Goal: Transaction & Acquisition: Book appointment/travel/reservation

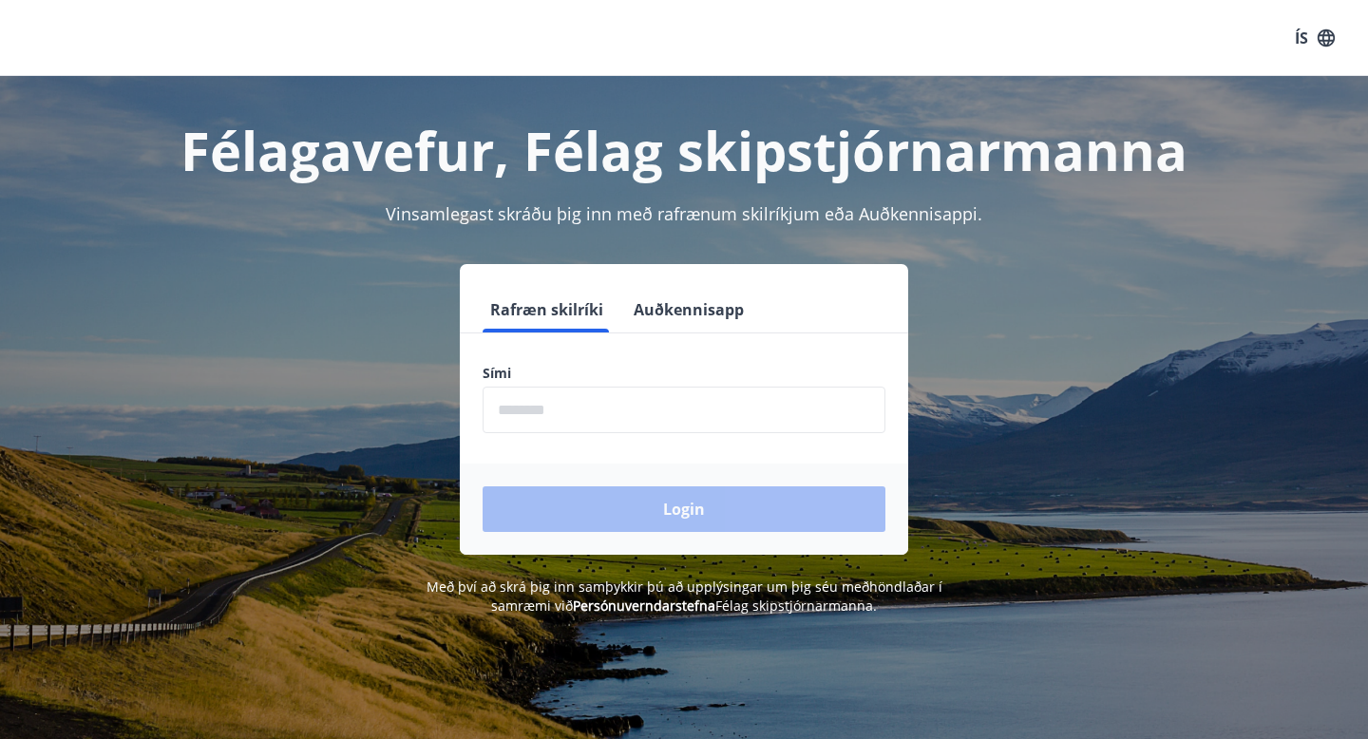
click at [538, 403] on input "phone" at bounding box center [683, 410] width 403 height 47
type input "********"
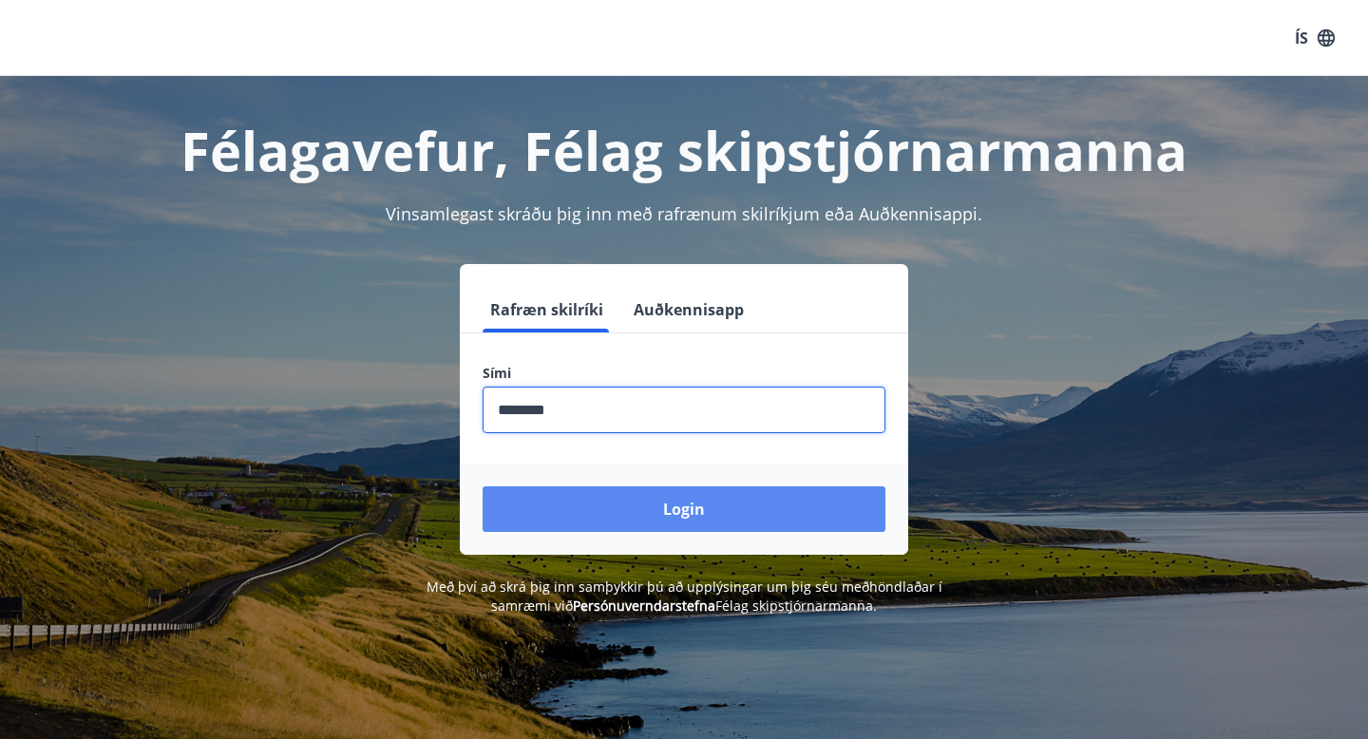
click at [617, 500] on button "Login" at bounding box center [683, 509] width 403 height 46
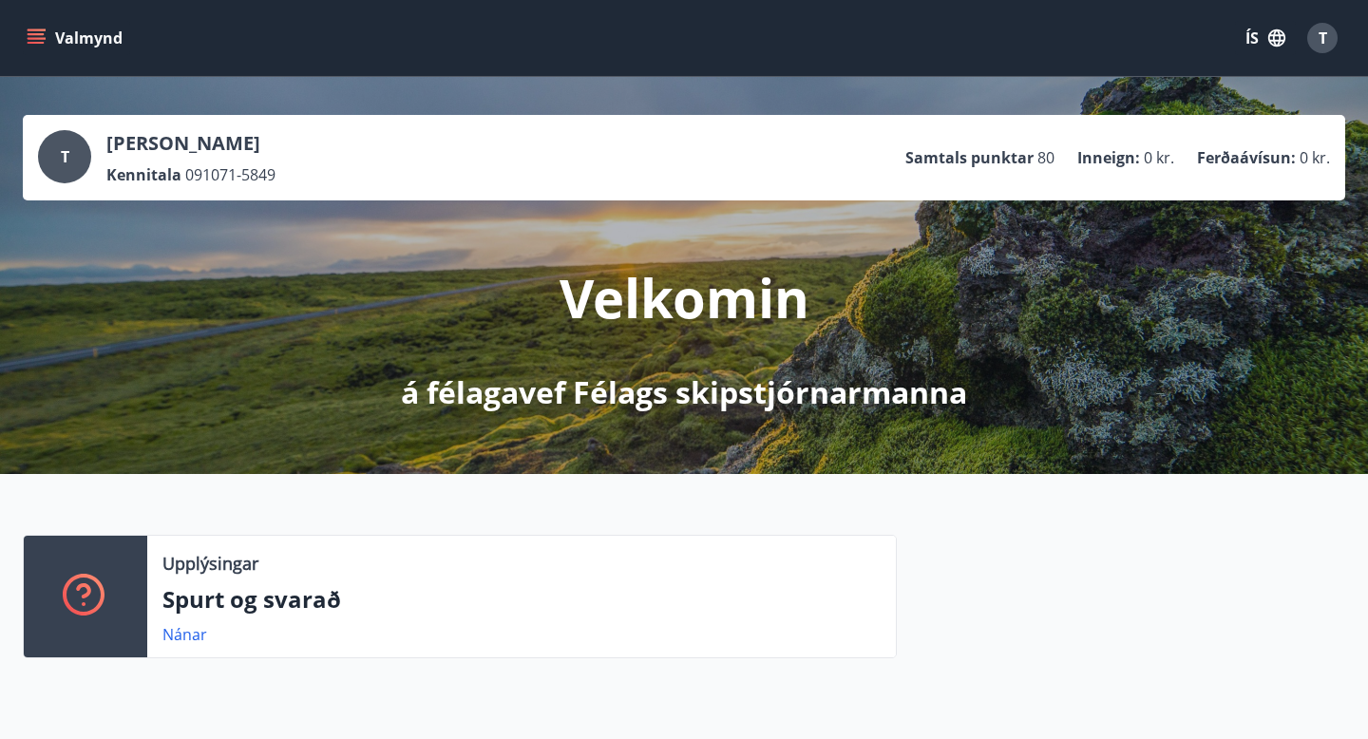
click at [34, 37] on icon "menu" at bounding box center [38, 38] width 21 height 2
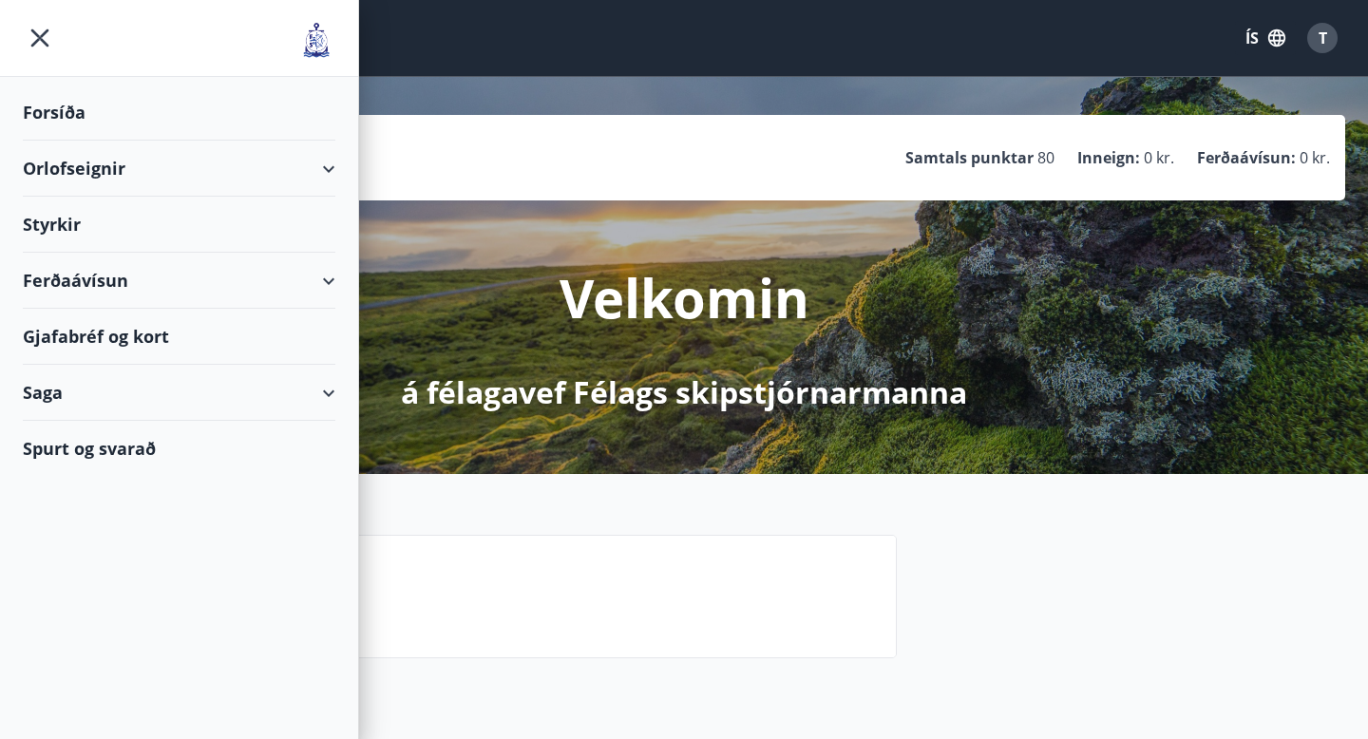
click at [96, 177] on div "Orlofseignir" at bounding box center [179, 169] width 312 height 56
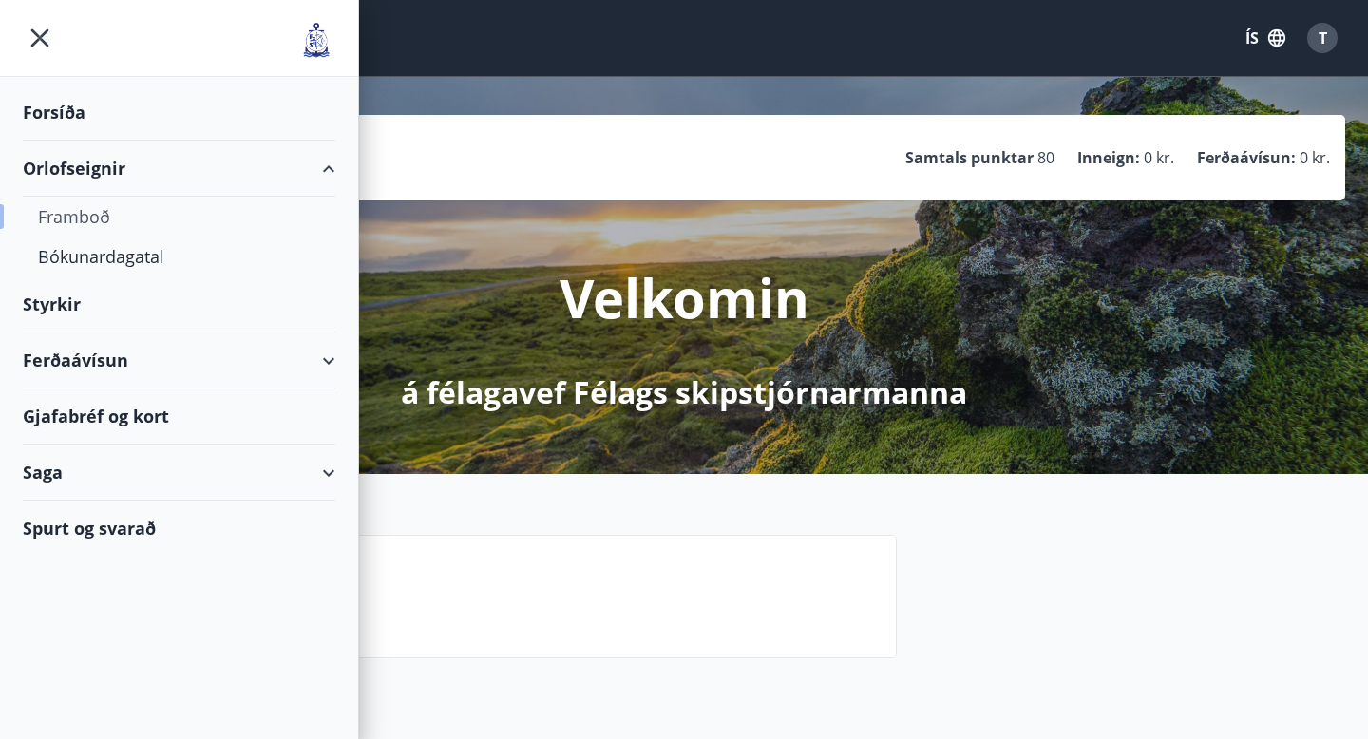
click at [89, 216] on div "Framboð" at bounding box center [179, 217] width 282 height 40
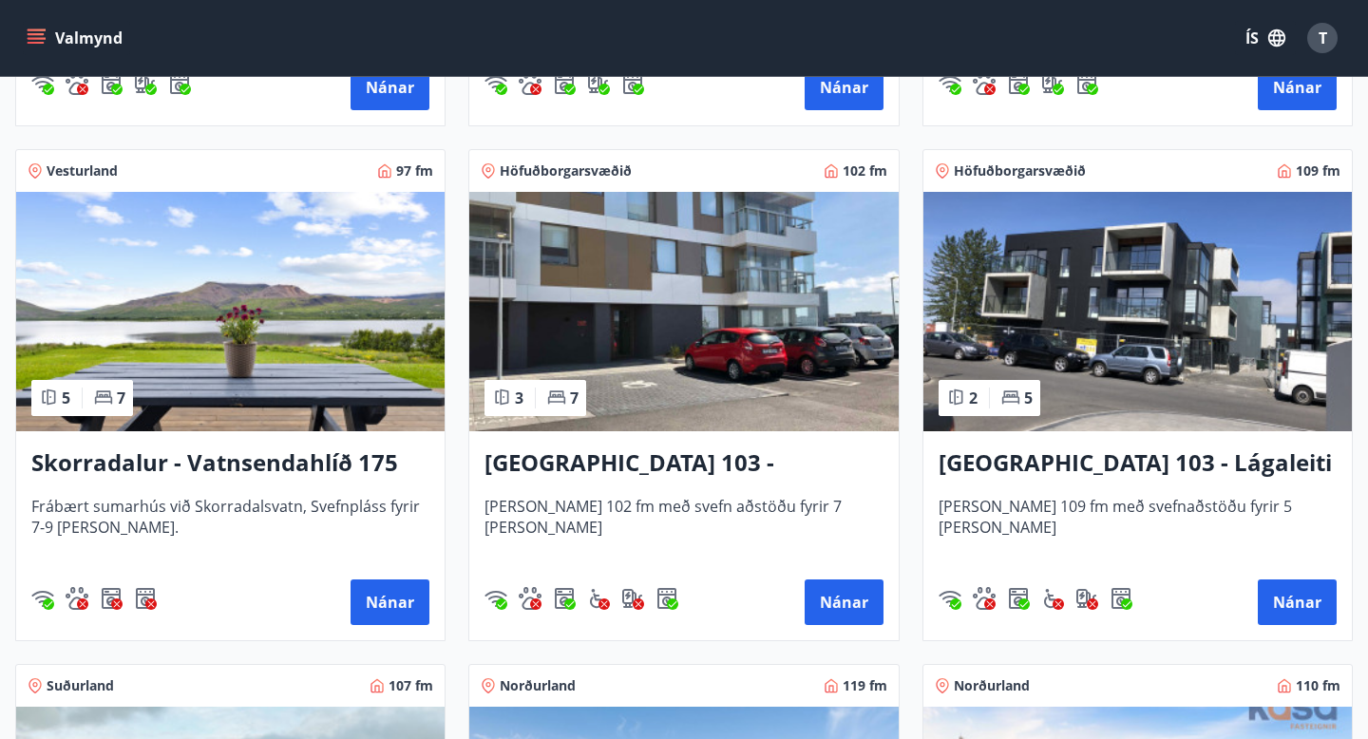
scroll to position [1319, 0]
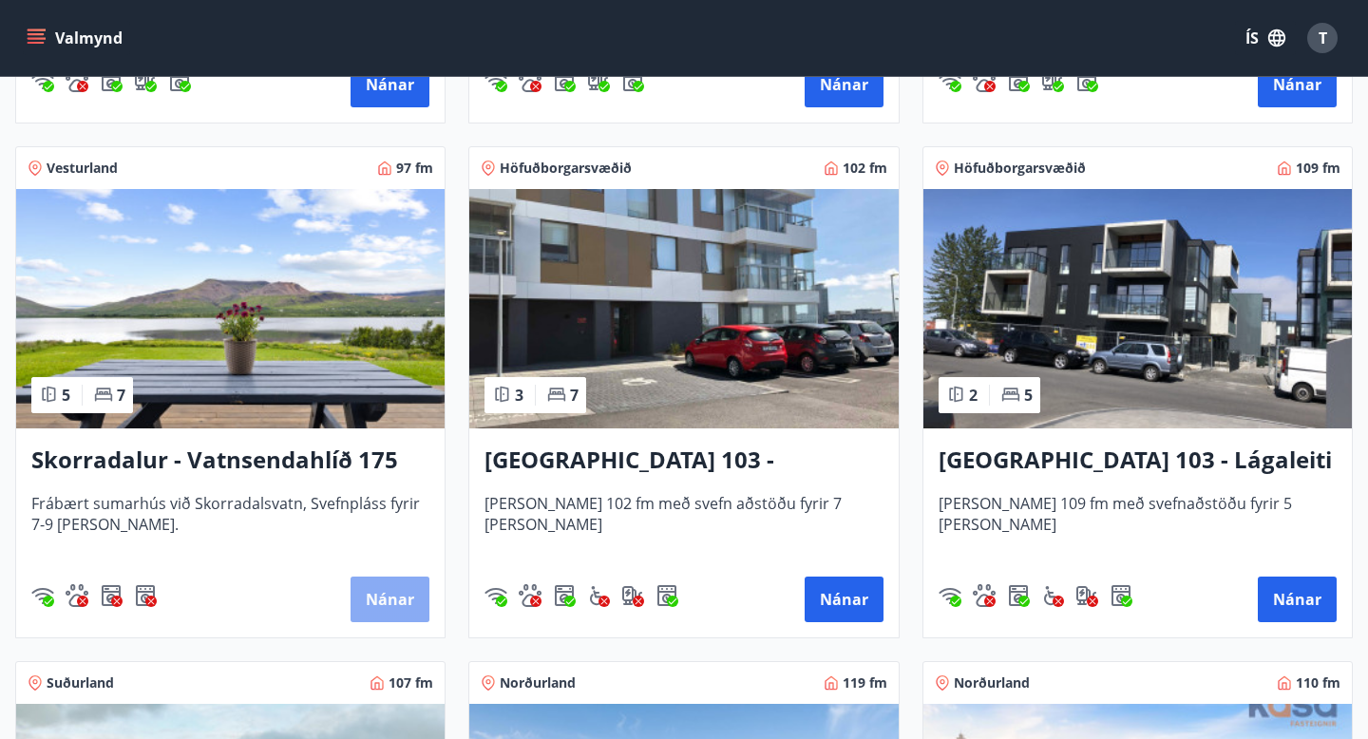
click at [387, 589] on button "Nánar" at bounding box center [389, 599] width 79 height 46
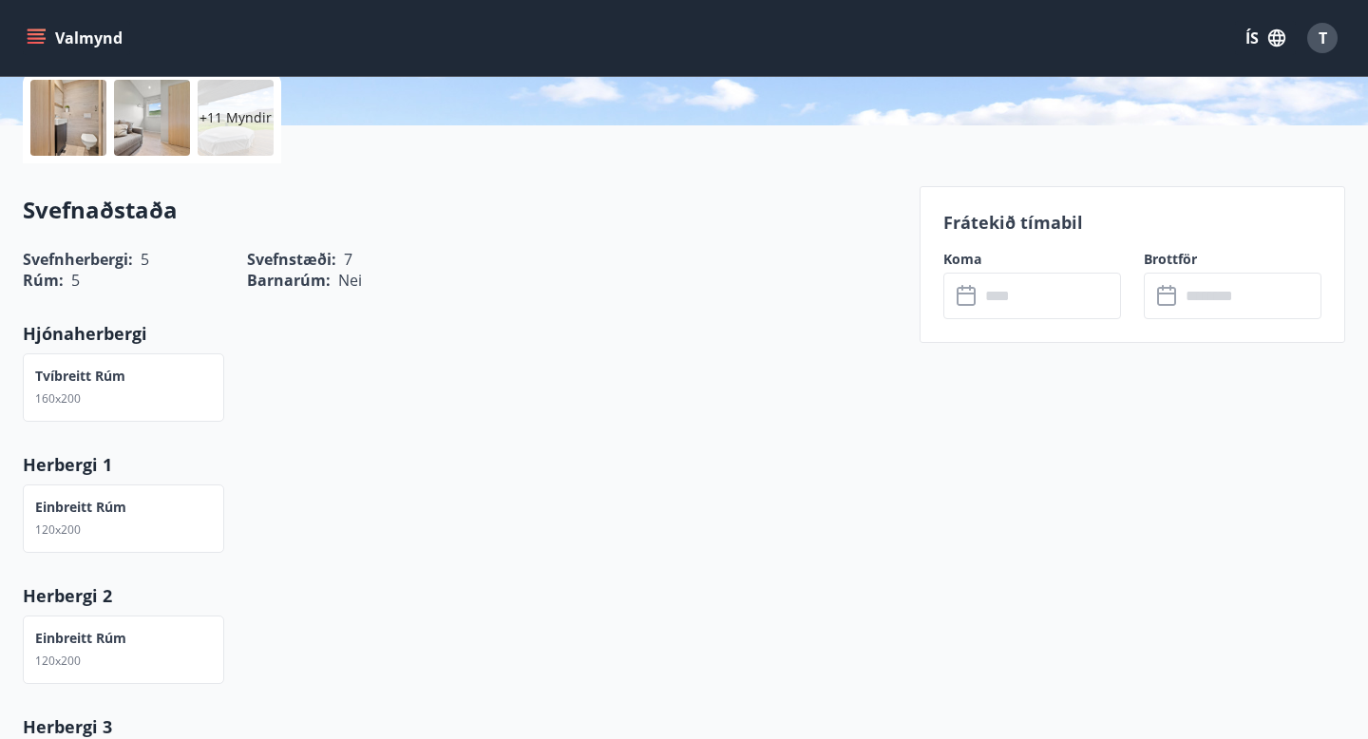
scroll to position [446, 0]
click at [1030, 299] on input "text" at bounding box center [1050, 294] width 142 height 47
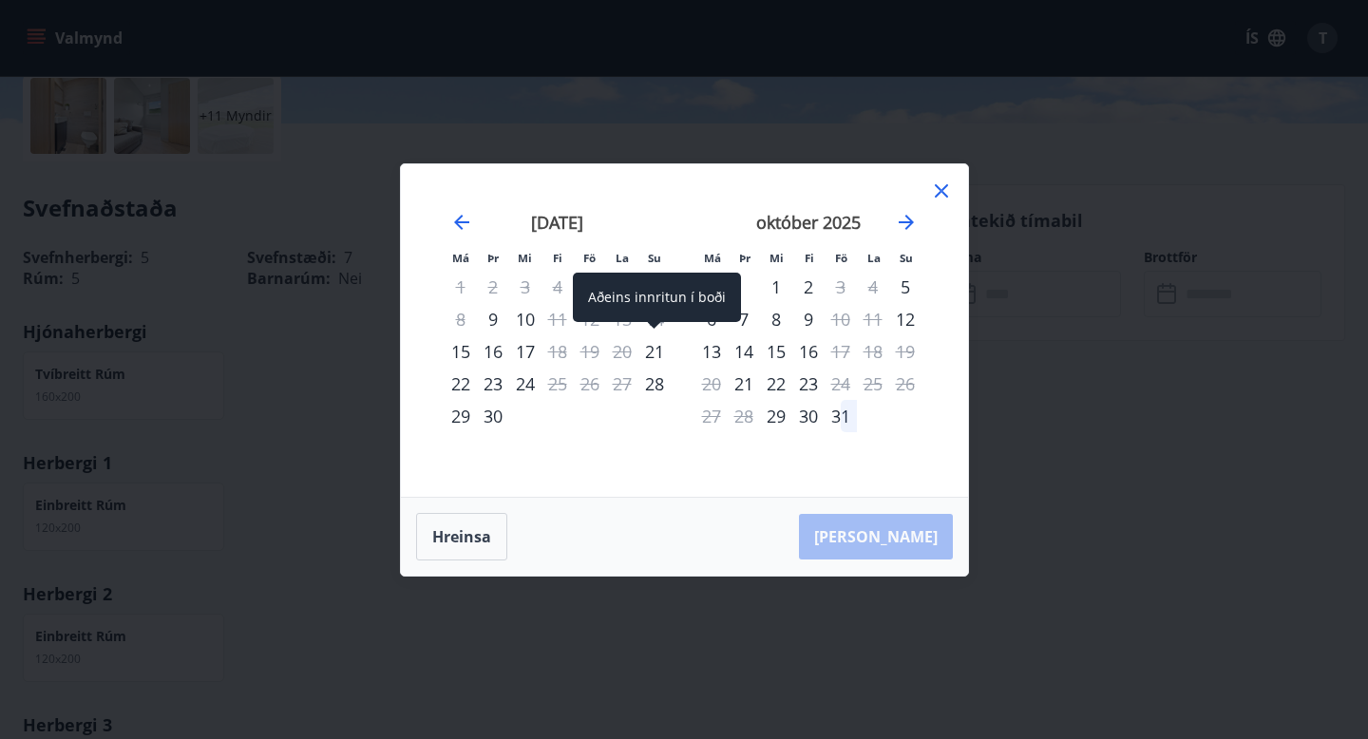
click at [653, 350] on div "21" at bounding box center [654, 351] width 32 height 32
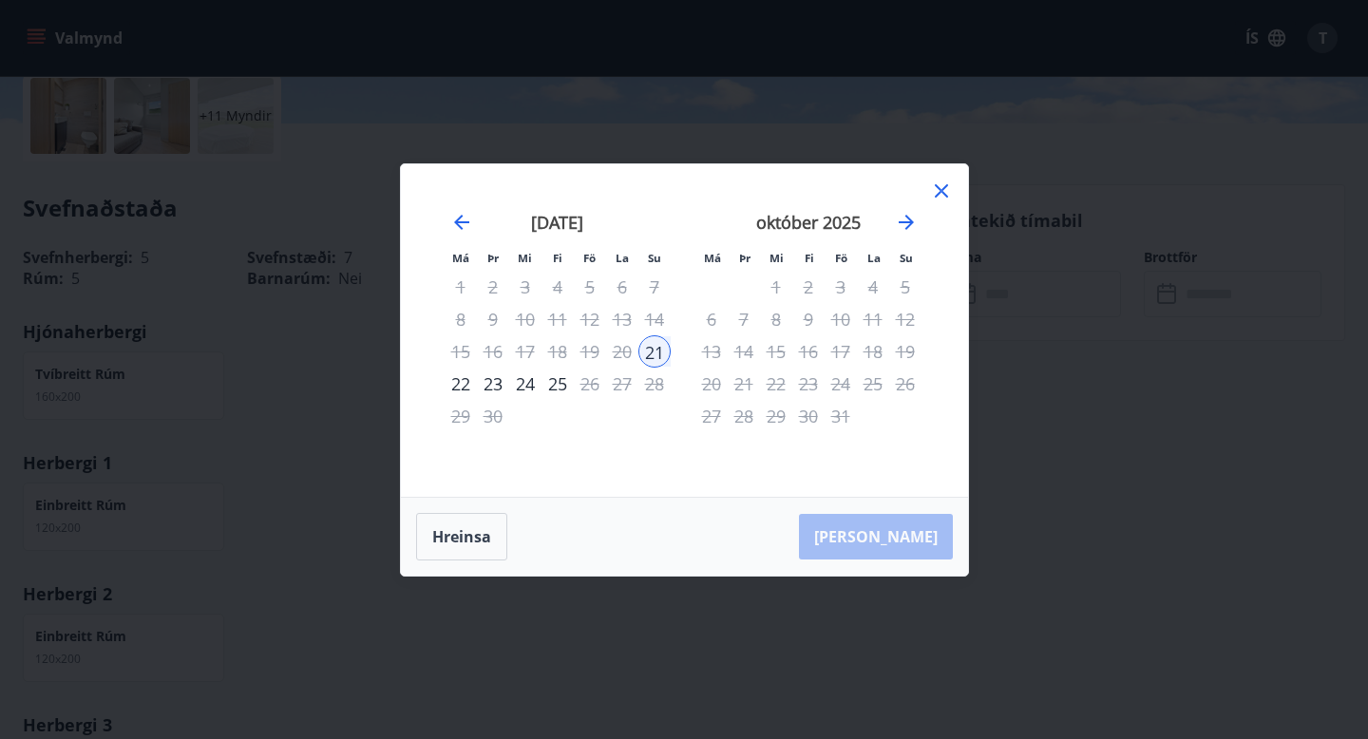
click at [462, 381] on div "22" at bounding box center [460, 384] width 32 height 32
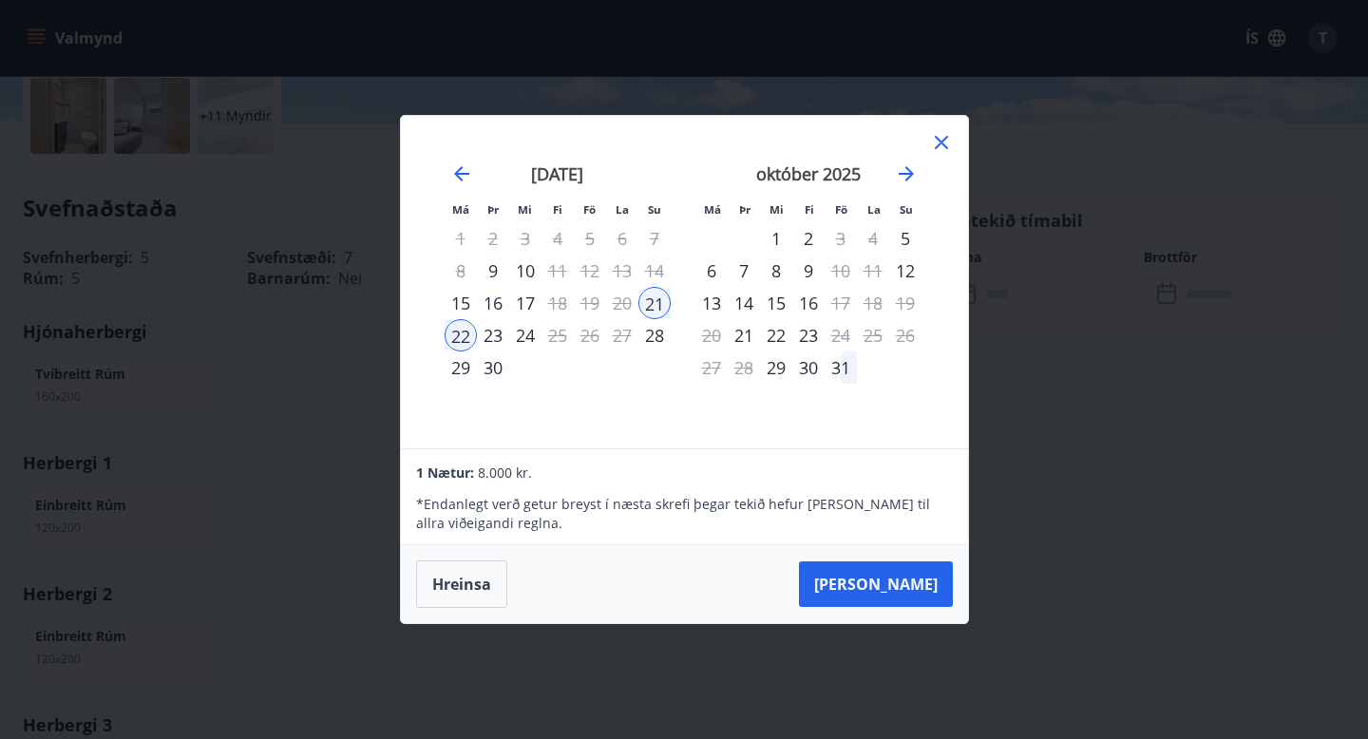
click at [493, 338] on div "23" at bounding box center [493, 335] width 32 height 32
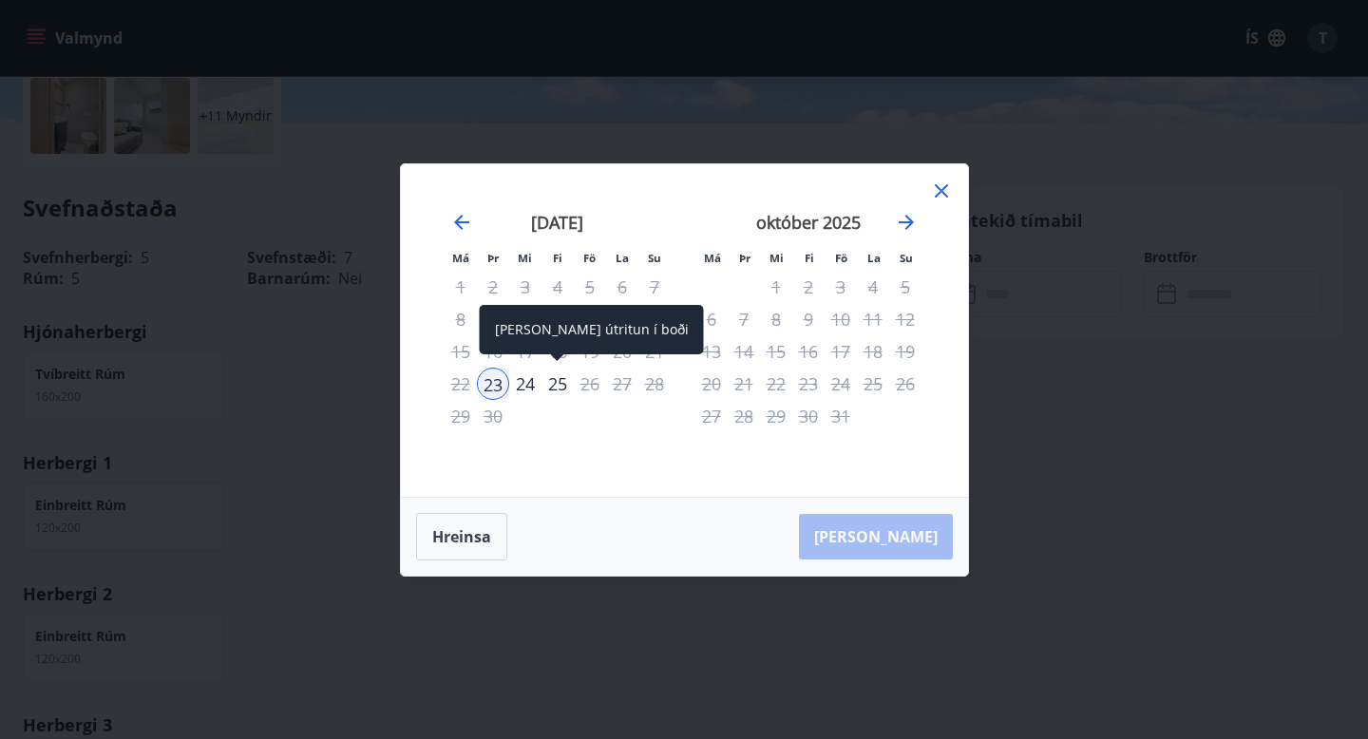
click at [549, 384] on div "25" at bounding box center [557, 384] width 32 height 32
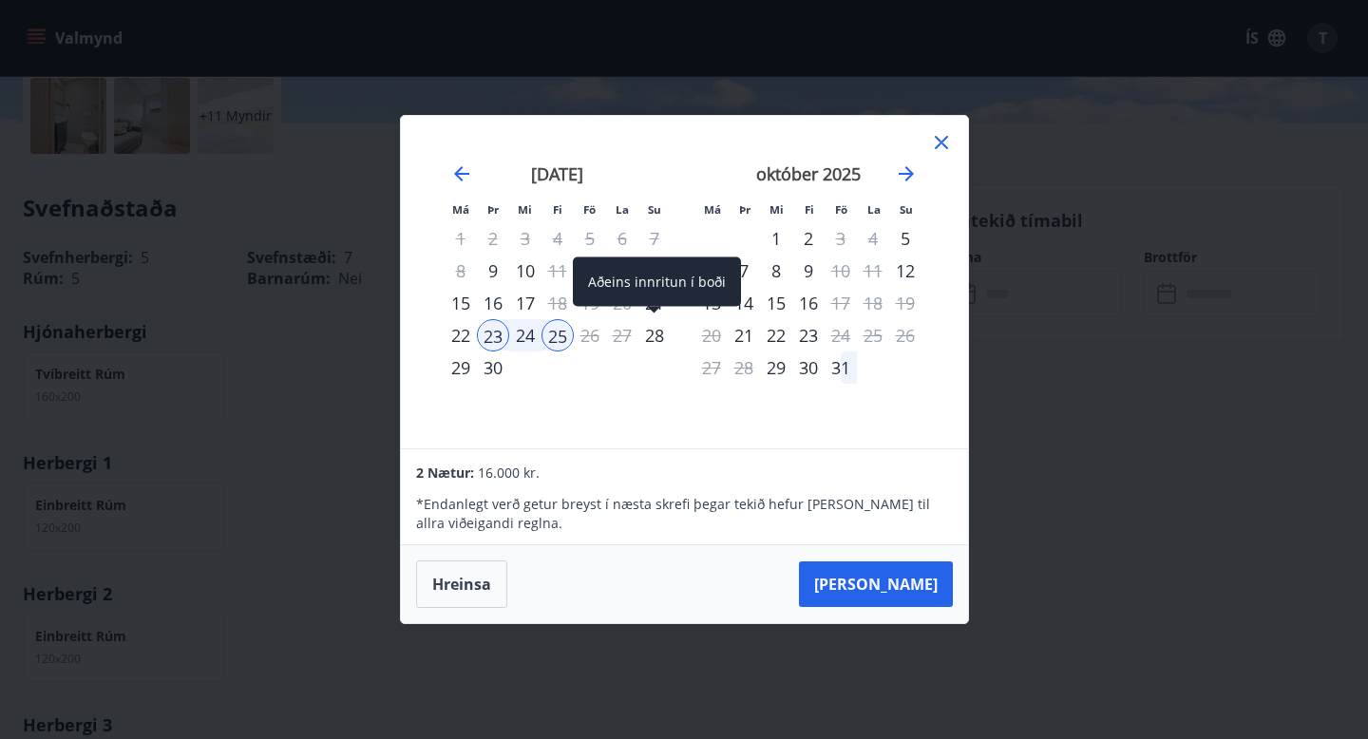
click at [652, 304] on div "Aðeins innritun í boði" at bounding box center [657, 281] width 168 height 49
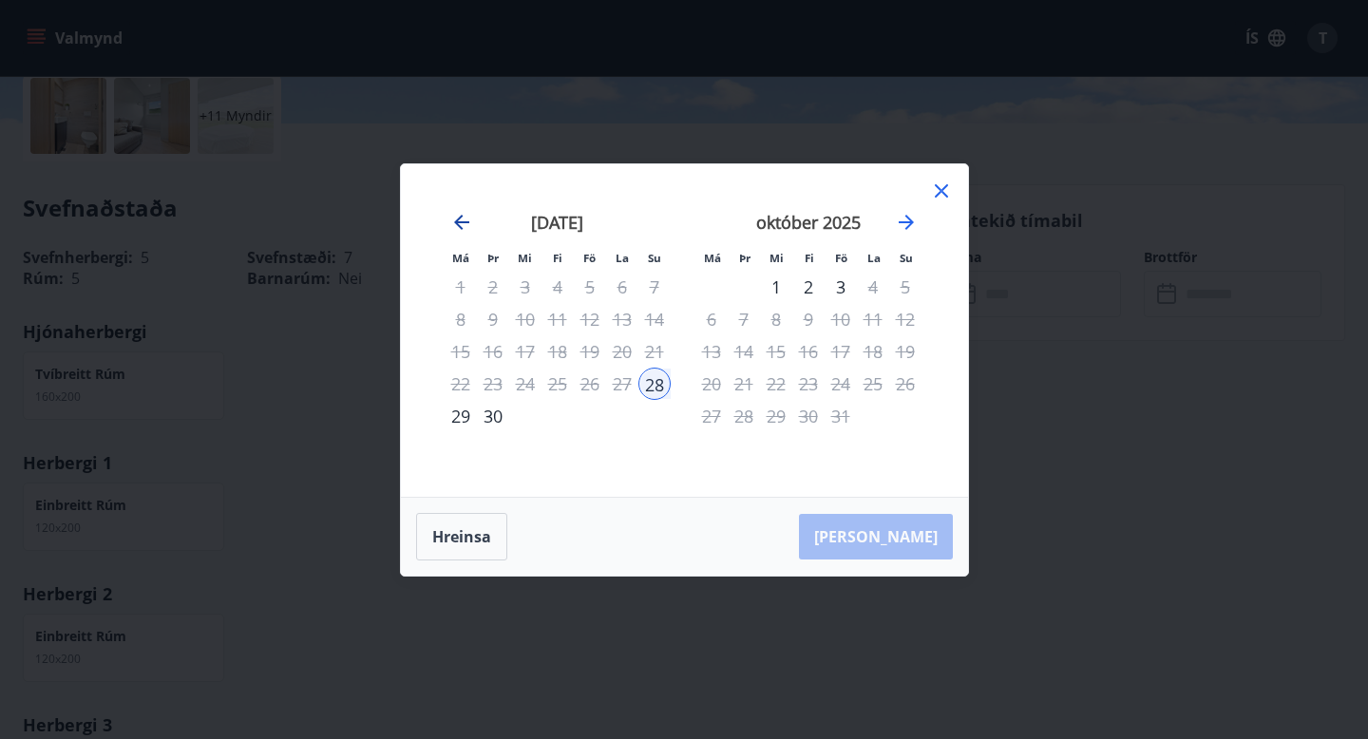
click at [462, 220] on icon "Move backward to switch to the previous month." at bounding box center [461, 222] width 23 height 23
click at [939, 192] on icon at bounding box center [941, 190] width 13 height 13
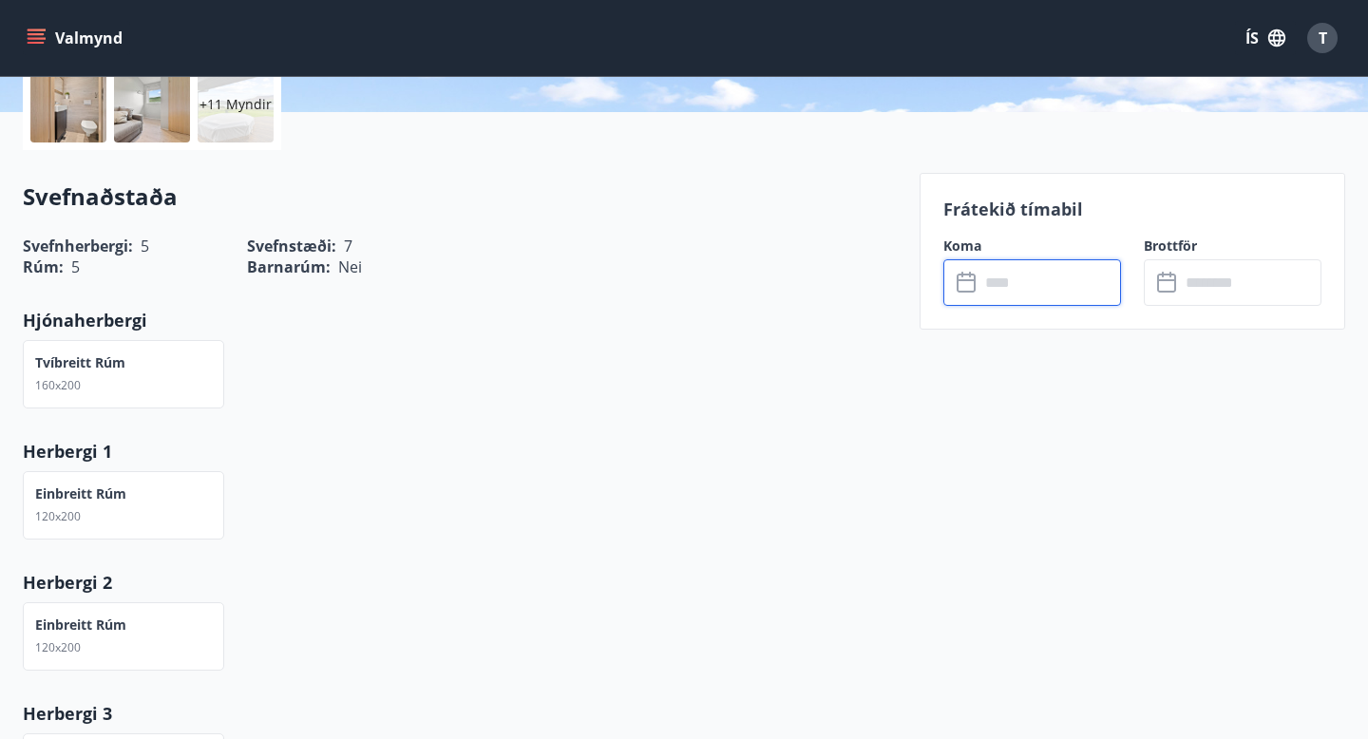
scroll to position [463, 0]
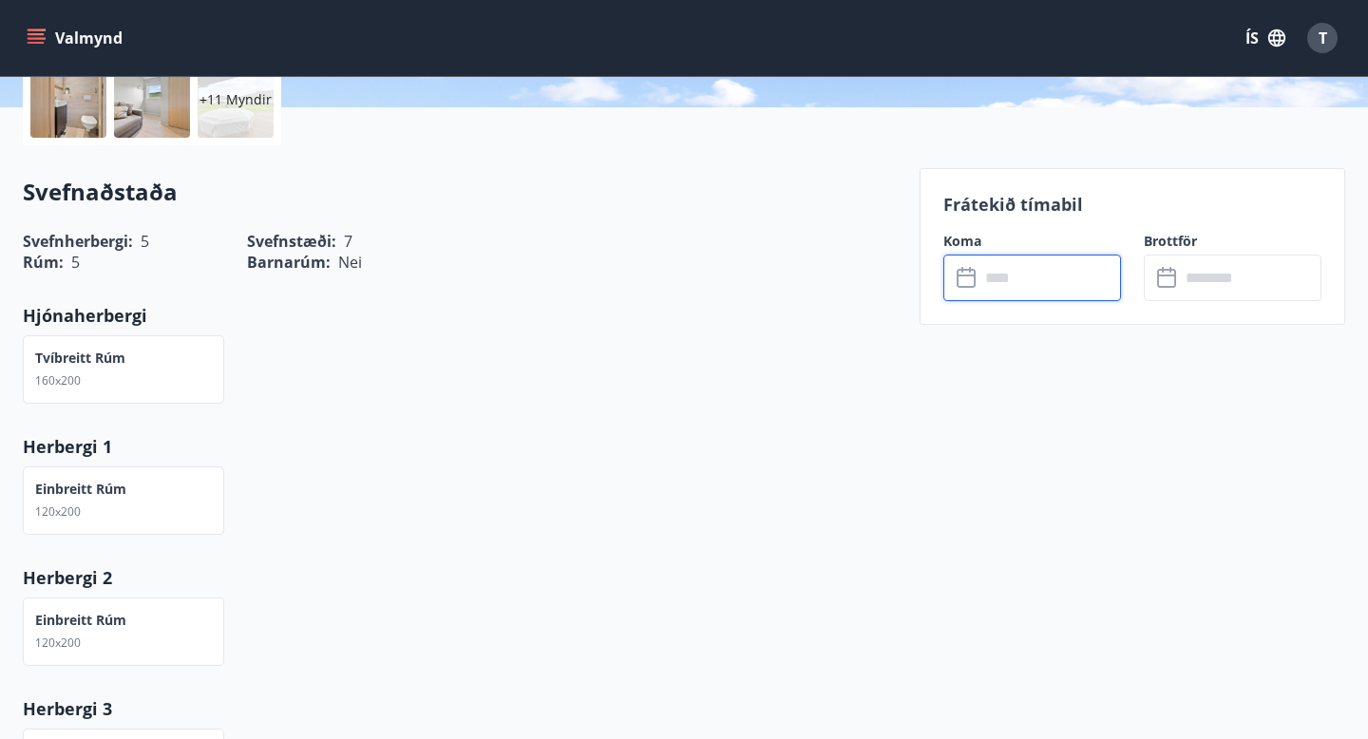
click at [1000, 282] on input "text" at bounding box center [1050, 278] width 142 height 47
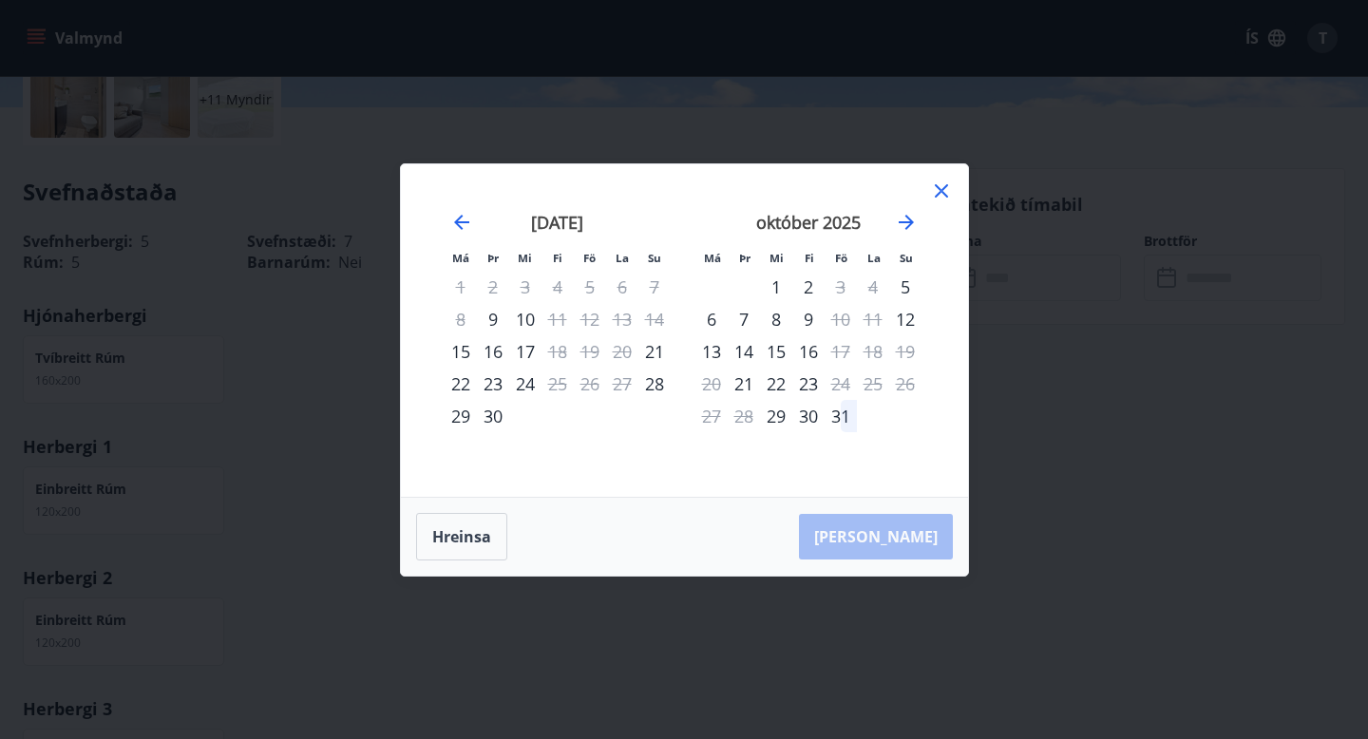
click at [943, 185] on icon at bounding box center [941, 190] width 23 height 23
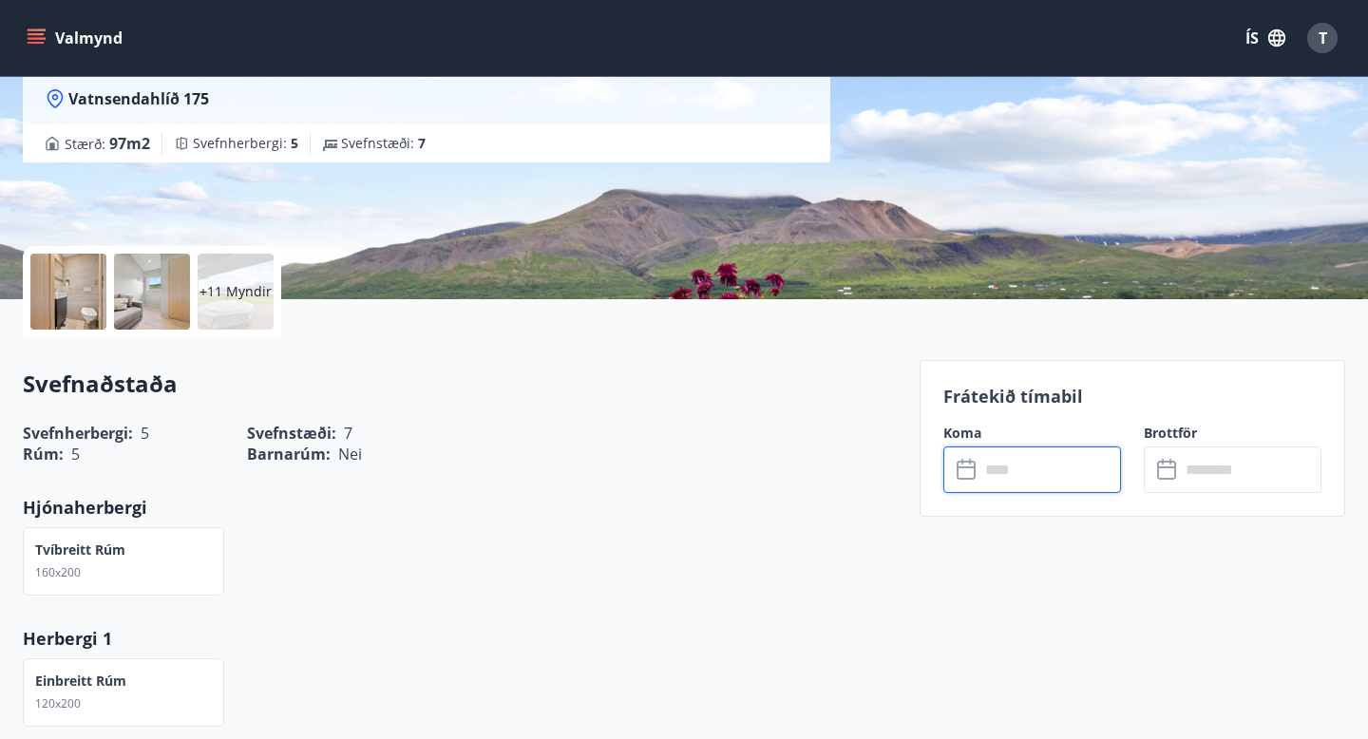
scroll to position [0, 0]
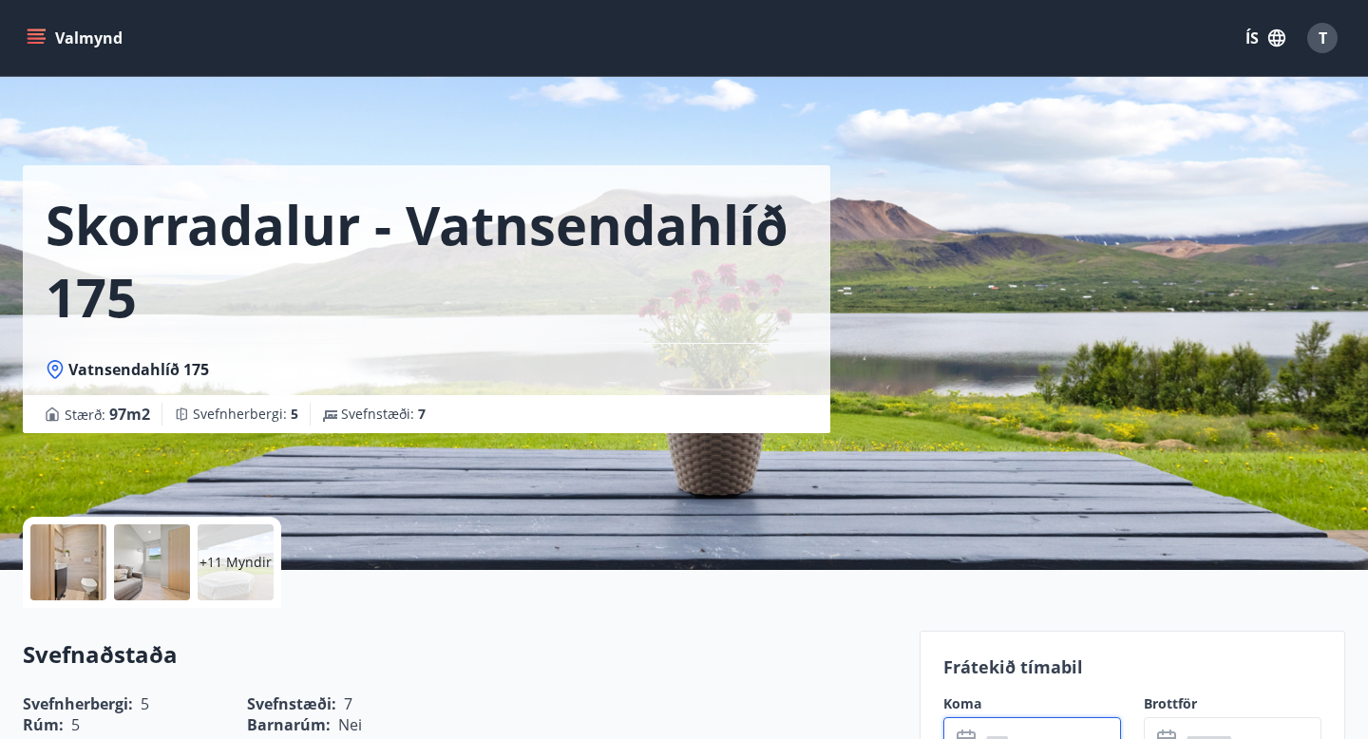
click at [37, 37] on icon "menu" at bounding box center [38, 38] width 21 height 2
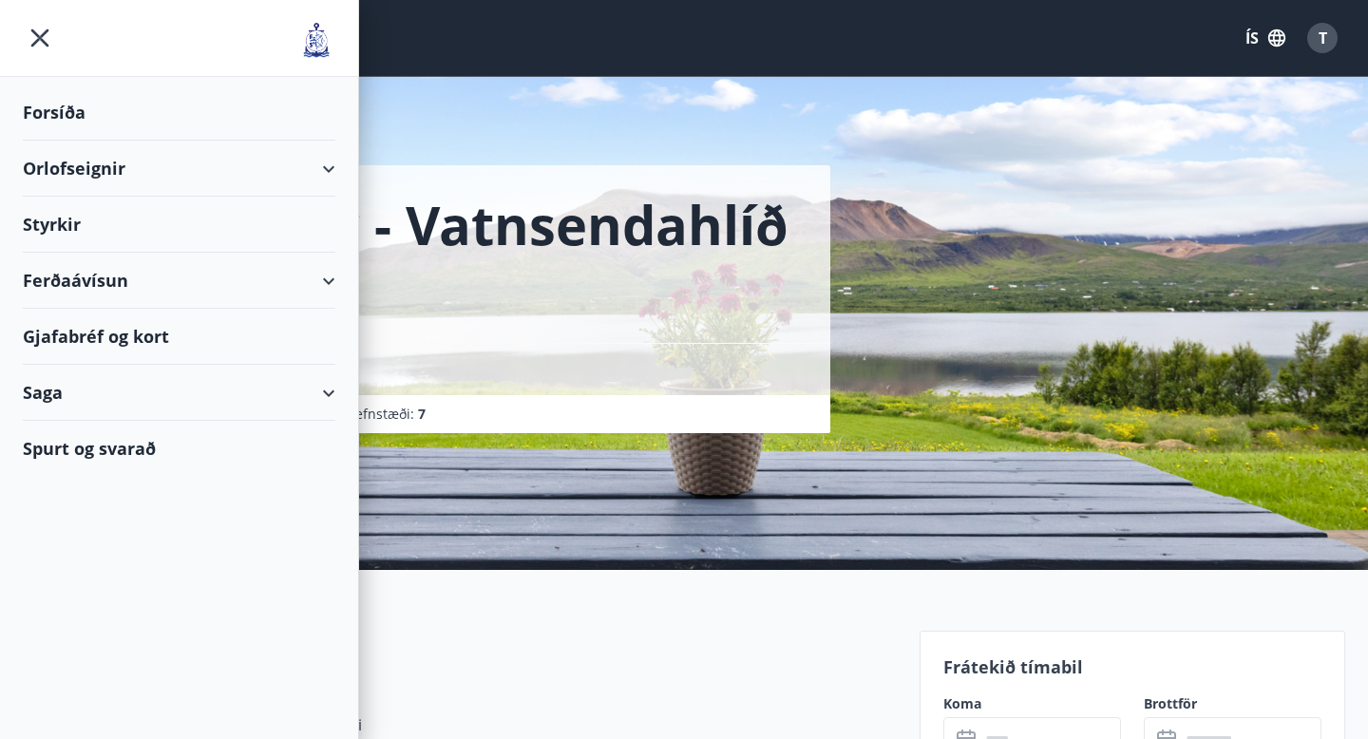
click at [83, 161] on div "Orlofseignir" at bounding box center [179, 169] width 312 height 56
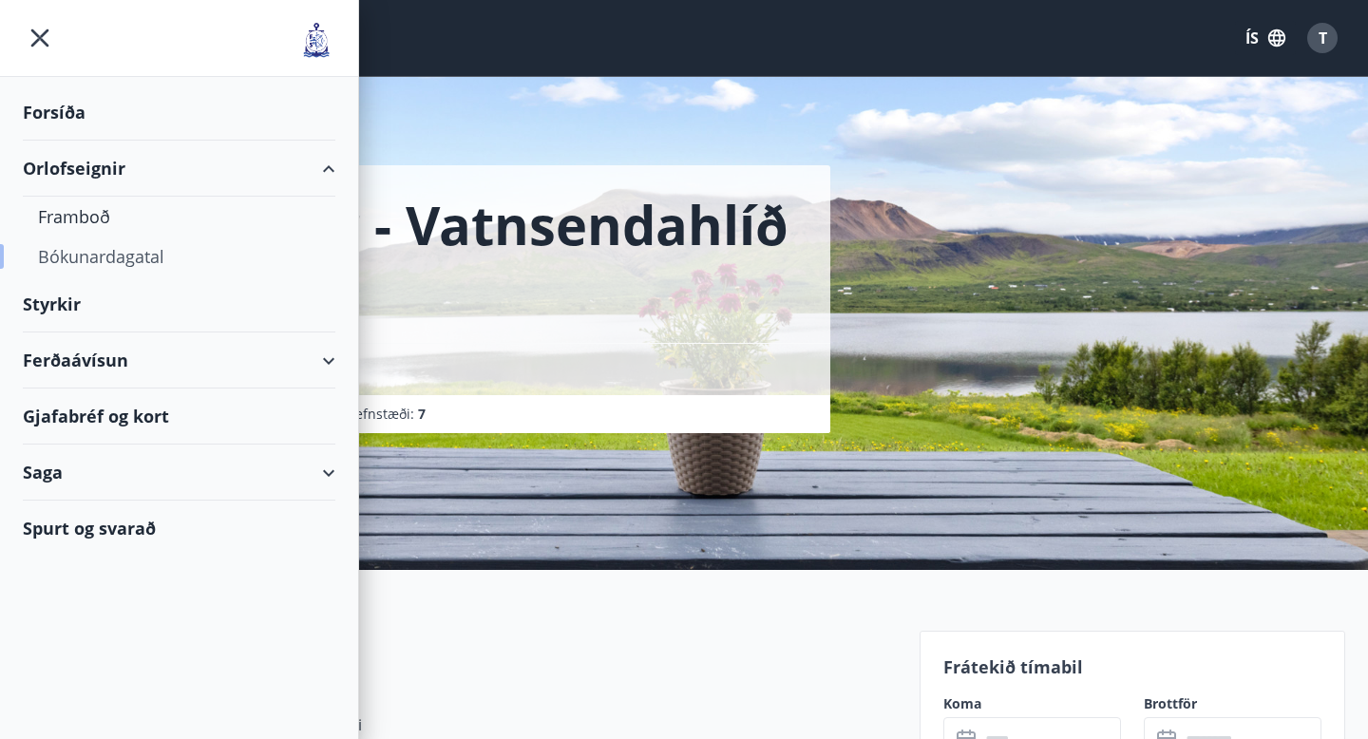
click at [99, 259] on div "Bókunardagatal" at bounding box center [179, 256] width 282 height 40
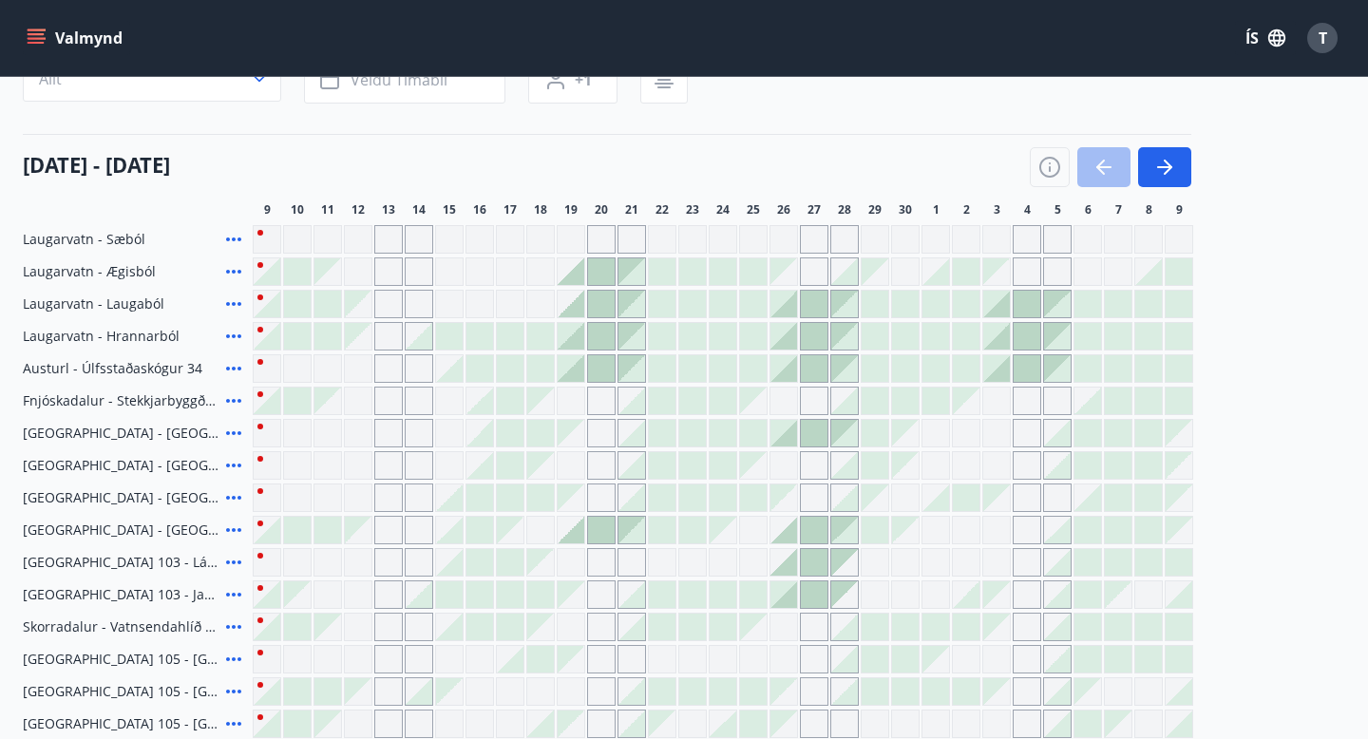
scroll to position [185, 0]
click at [361, 244] on div "Gráir dagar eru ekki bókanlegir" at bounding box center [358, 242] width 28 height 28
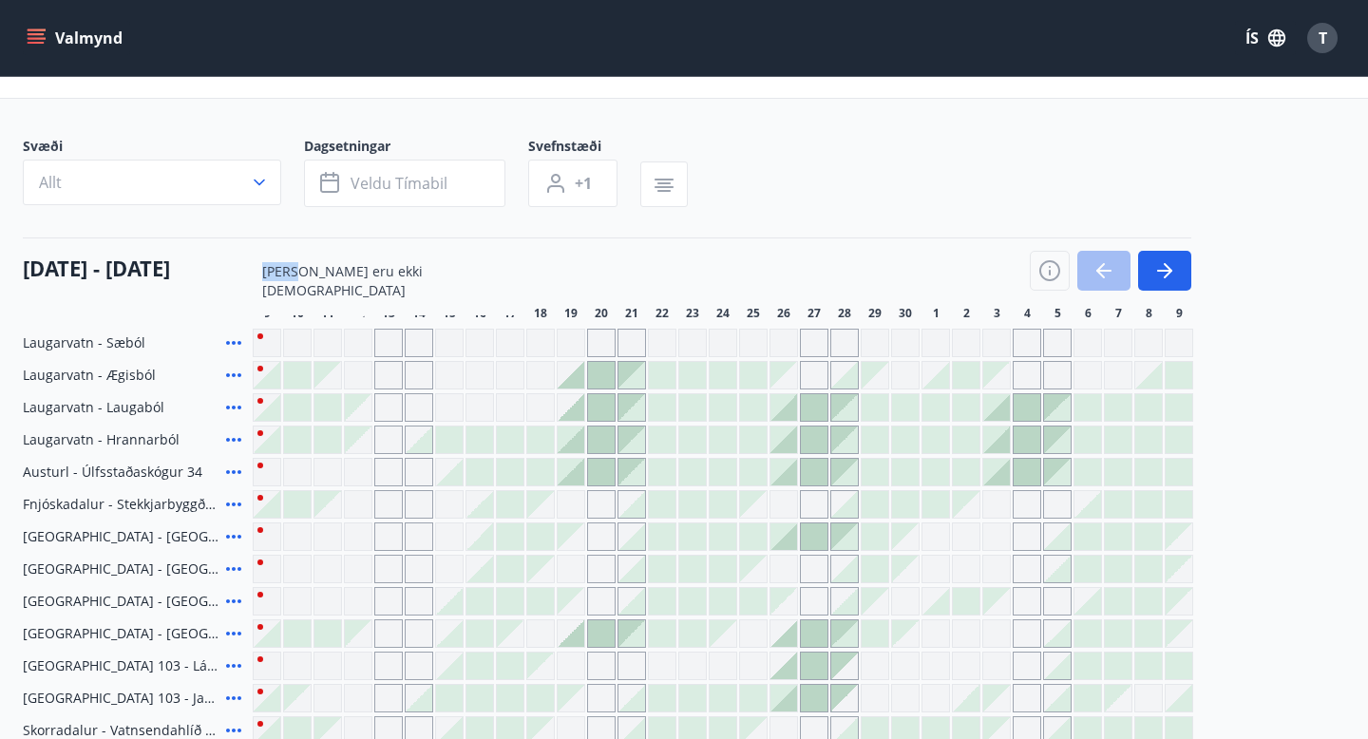
scroll to position [85, 0]
click at [573, 271] on div "09 september - 09 október" at bounding box center [607, 262] width 1168 height 53
click at [747, 136] on div "Svæði Allt Dagsetningar Veldu tímabil Svefnstæði +1" at bounding box center [684, 175] width 1322 height 78
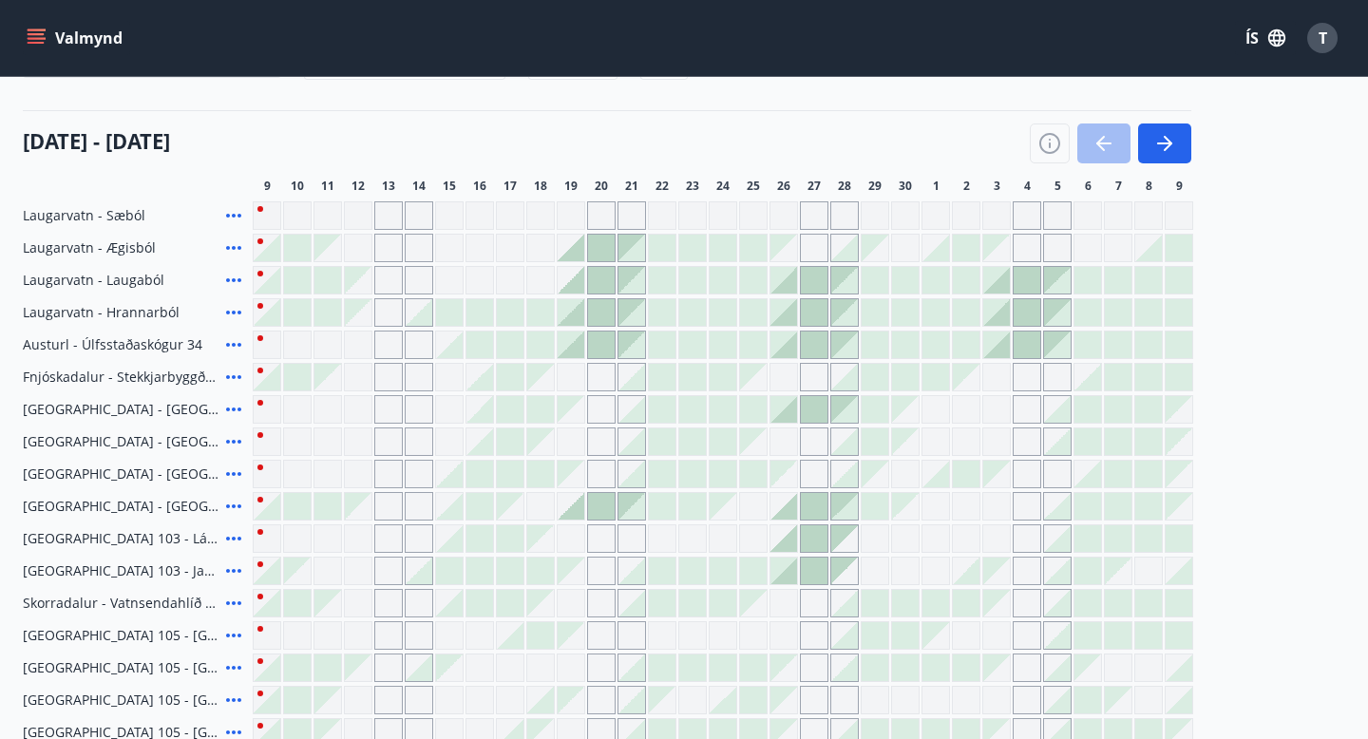
scroll to position [208, 0]
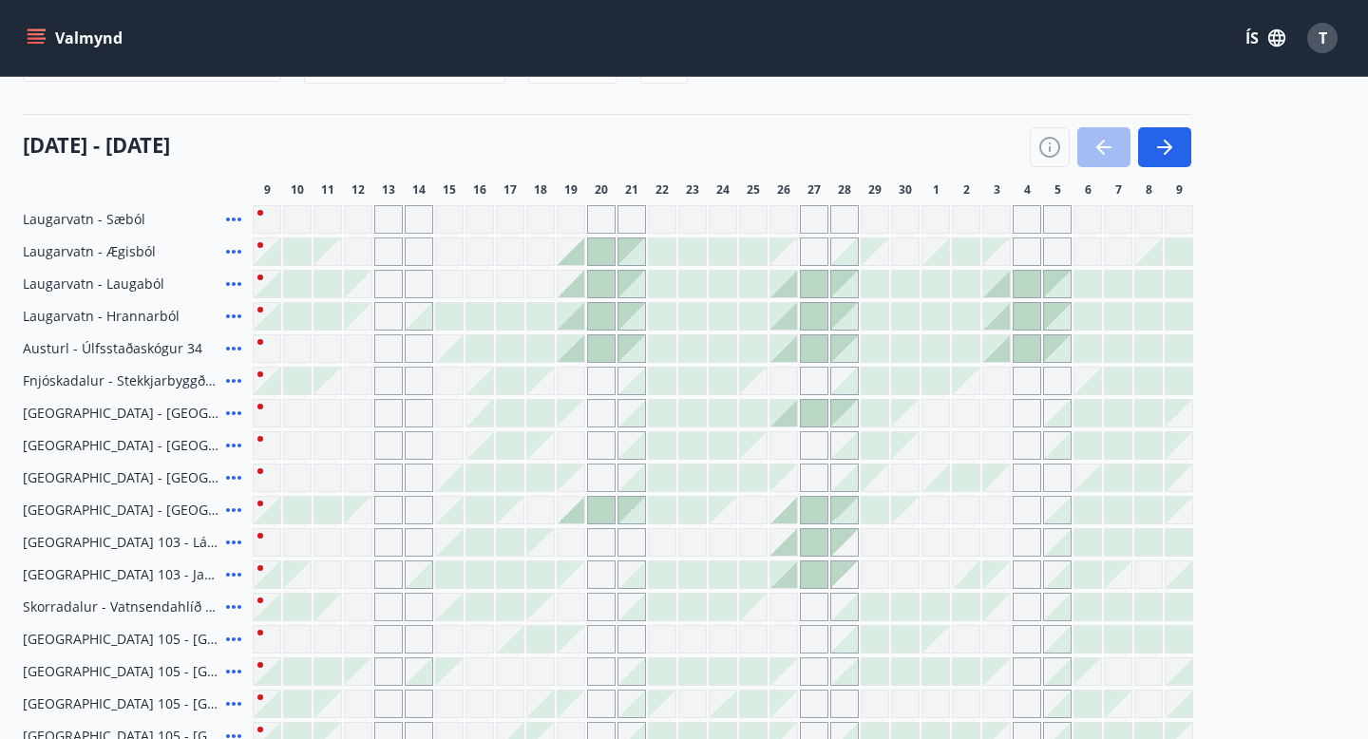
click at [575, 514] on div at bounding box center [570, 510] width 27 height 27
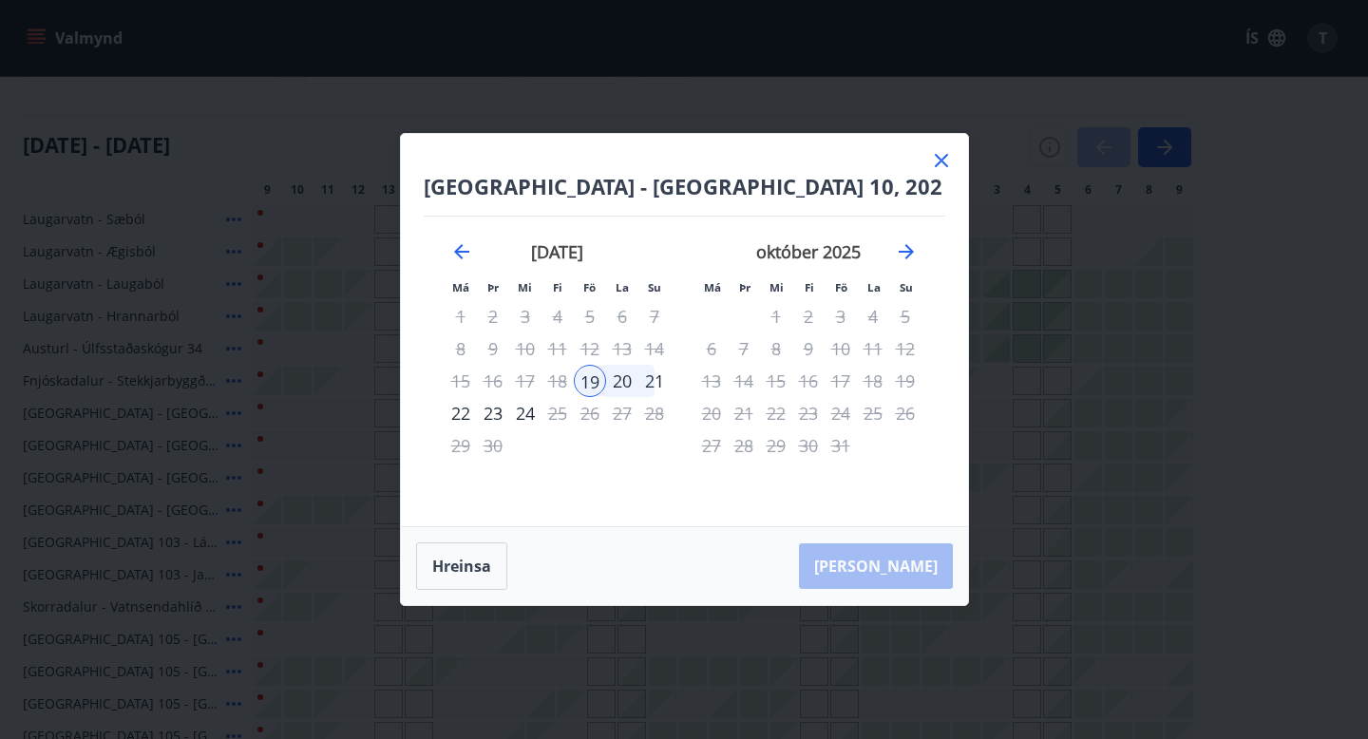
click at [495, 408] on div "23" at bounding box center [493, 413] width 32 height 32
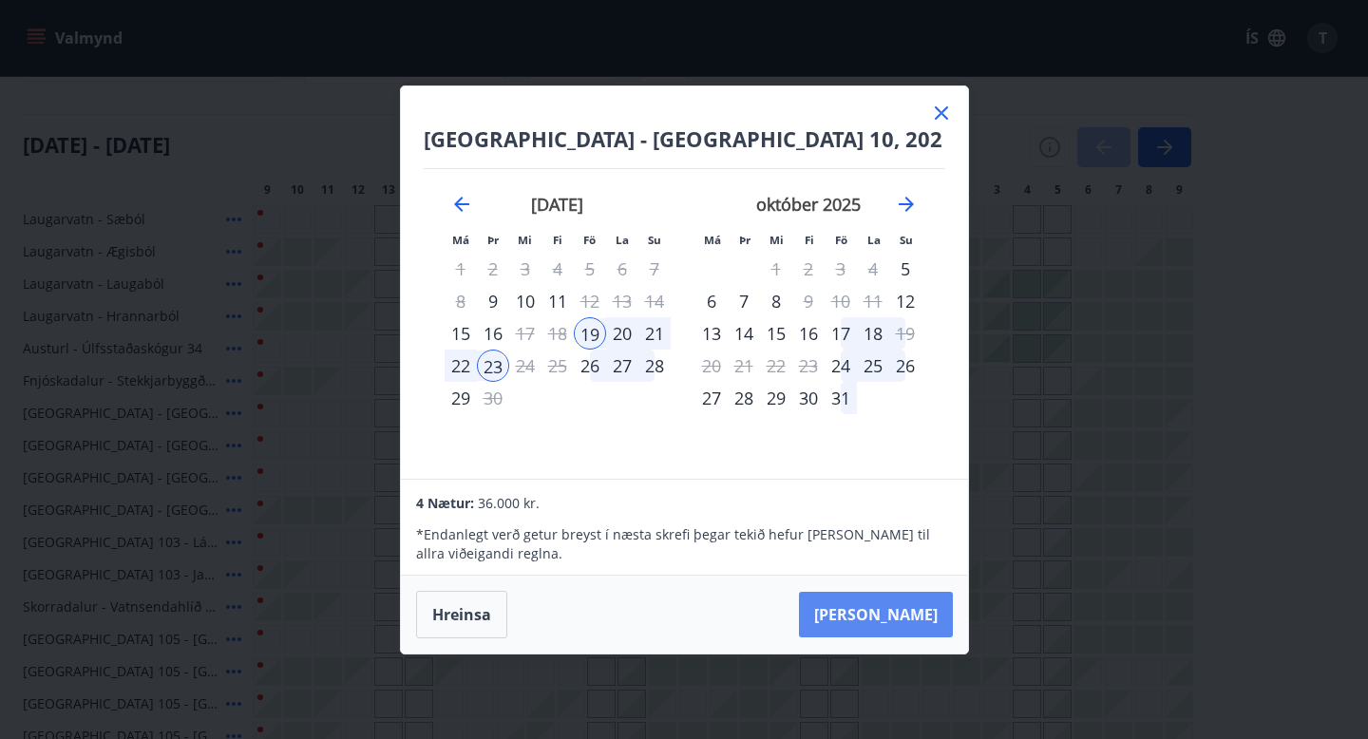
click at [905, 619] on button "Taka Frá" at bounding box center [876, 615] width 154 height 46
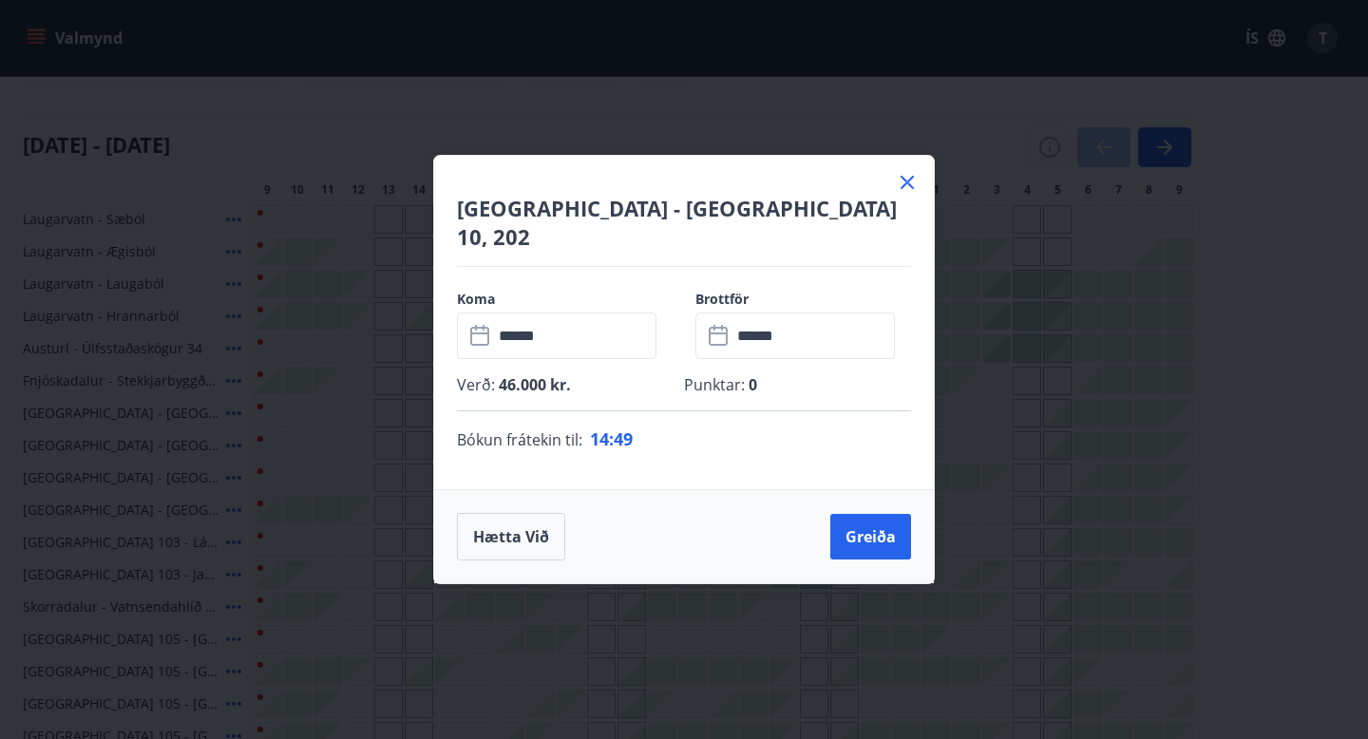
click at [721, 325] on icon at bounding box center [719, 336] width 23 height 23
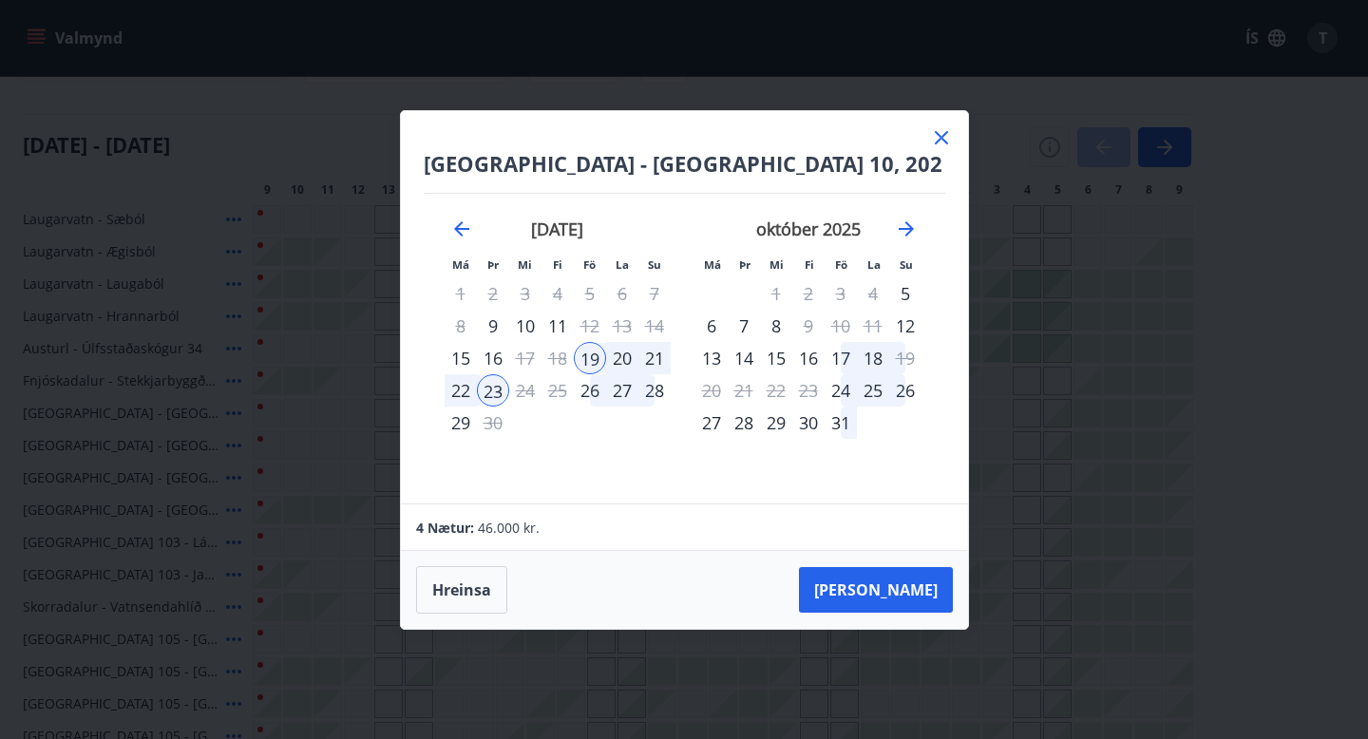
click at [465, 389] on div "22" at bounding box center [460, 390] width 32 height 32
click at [910, 599] on button "Taka Frá" at bounding box center [876, 590] width 154 height 46
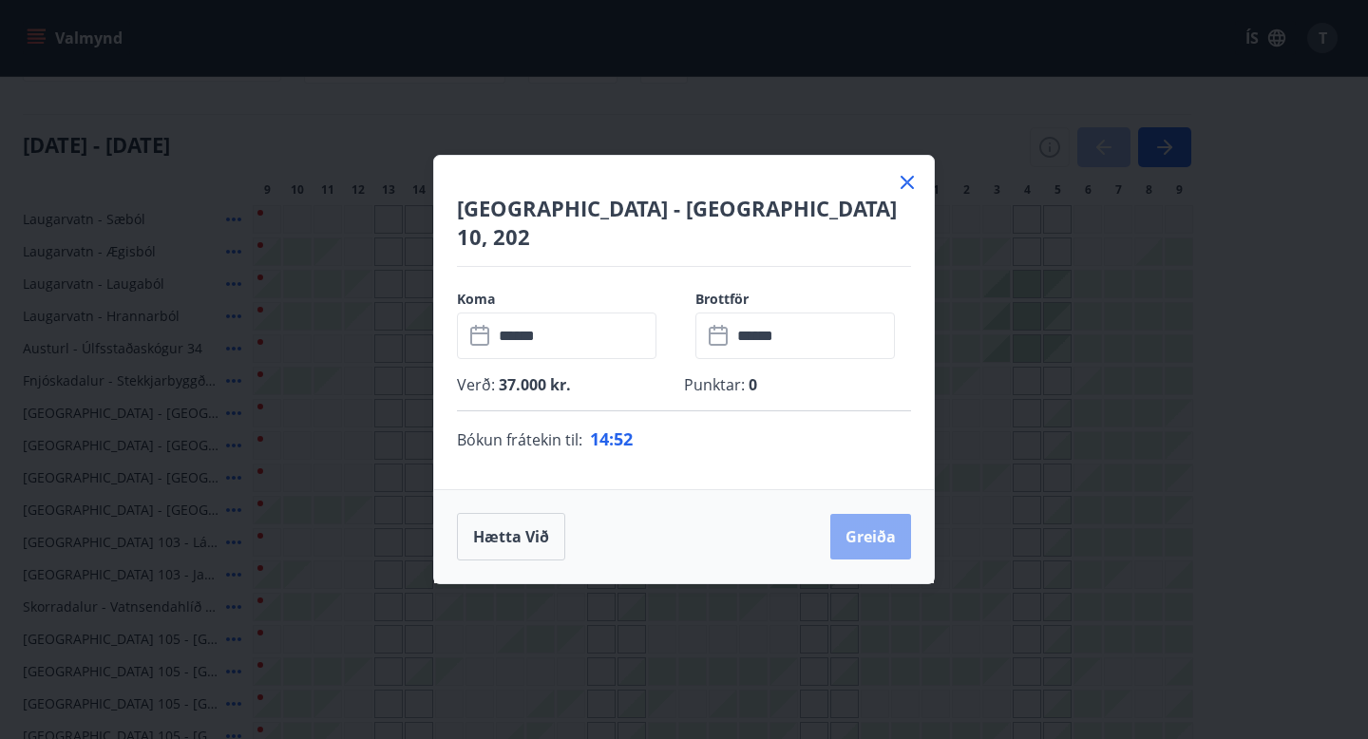
click at [869, 528] on button "Greiða" at bounding box center [870, 537] width 81 height 46
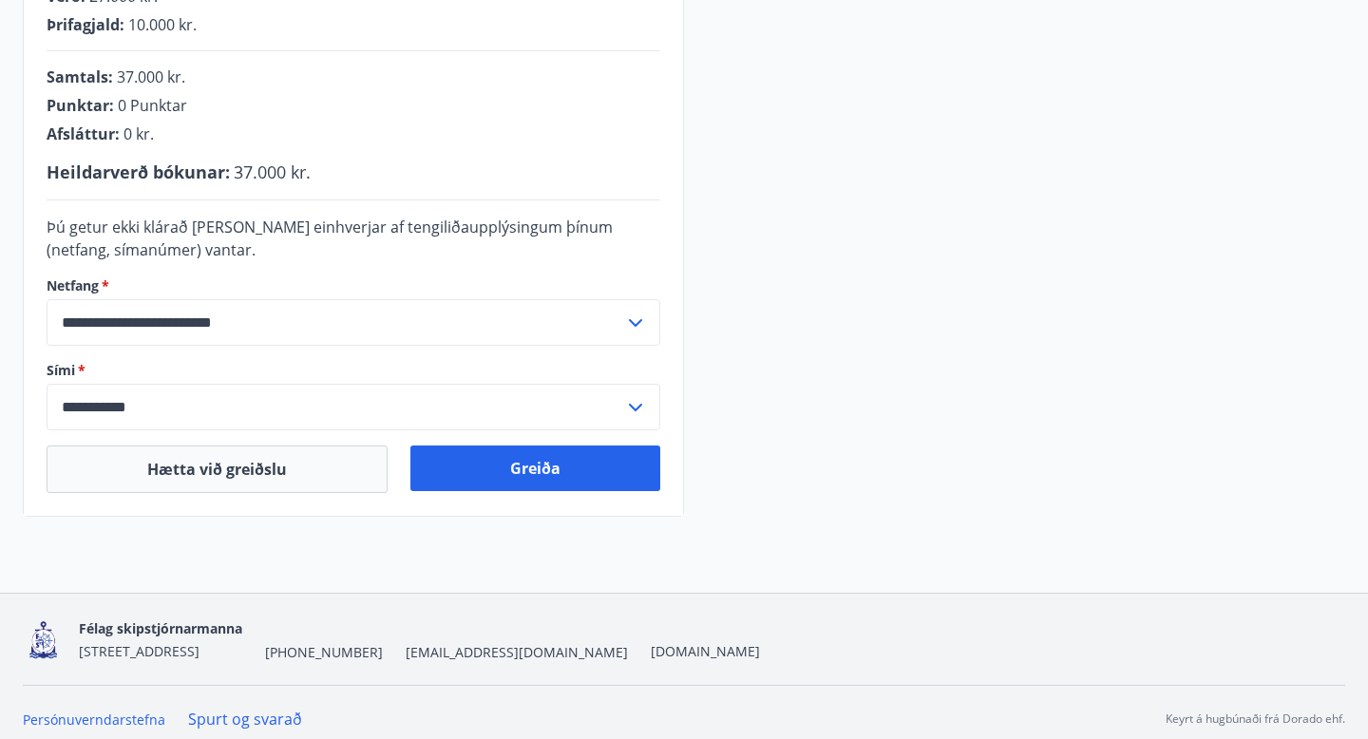
scroll to position [545, 0]
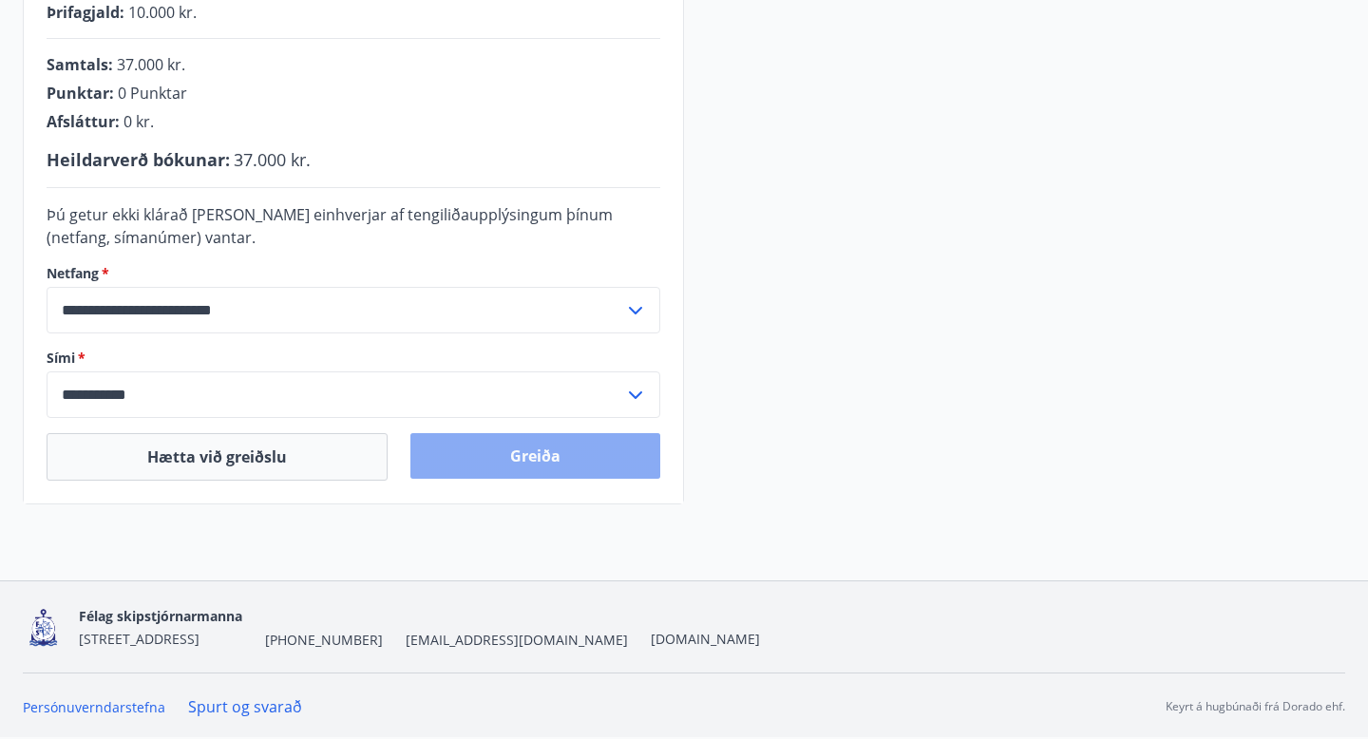
click at [535, 457] on button "Greiða" at bounding box center [535, 456] width 250 height 46
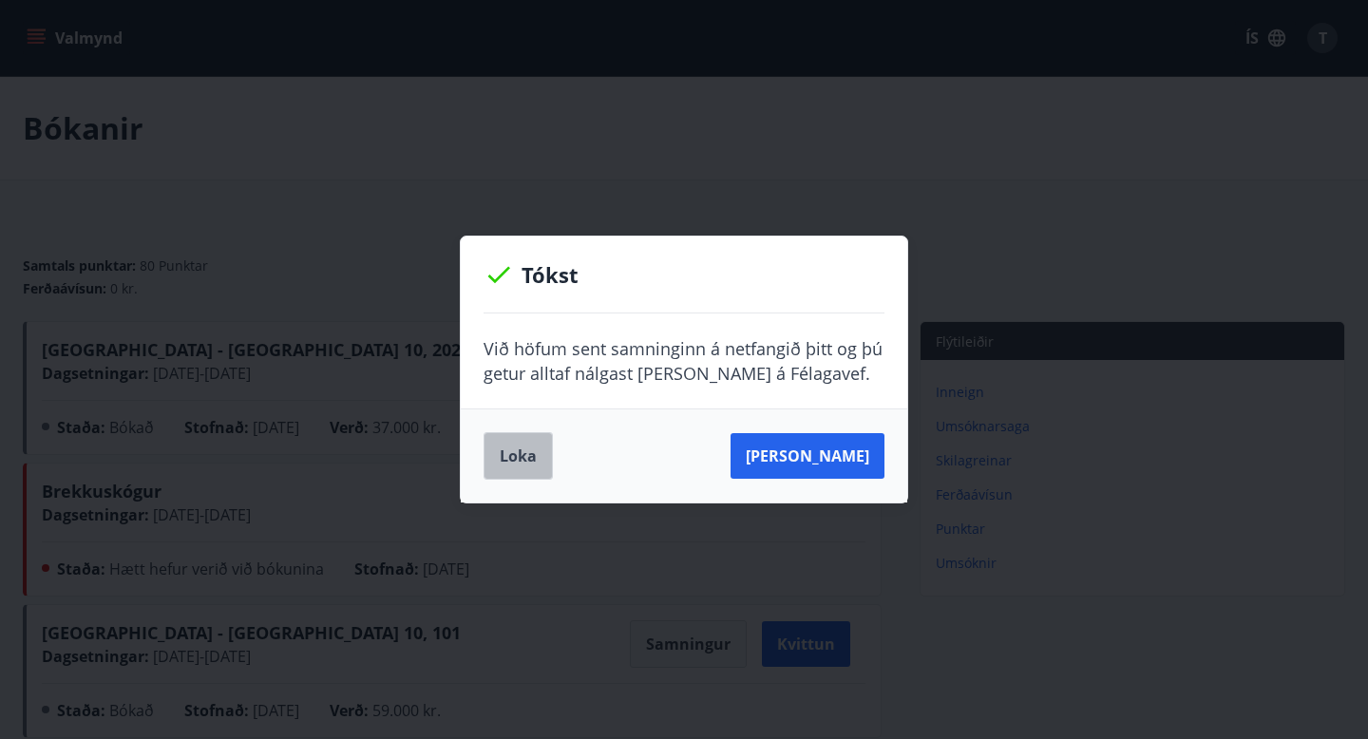
click at [514, 456] on button "Loka" at bounding box center [517, 455] width 69 height 47
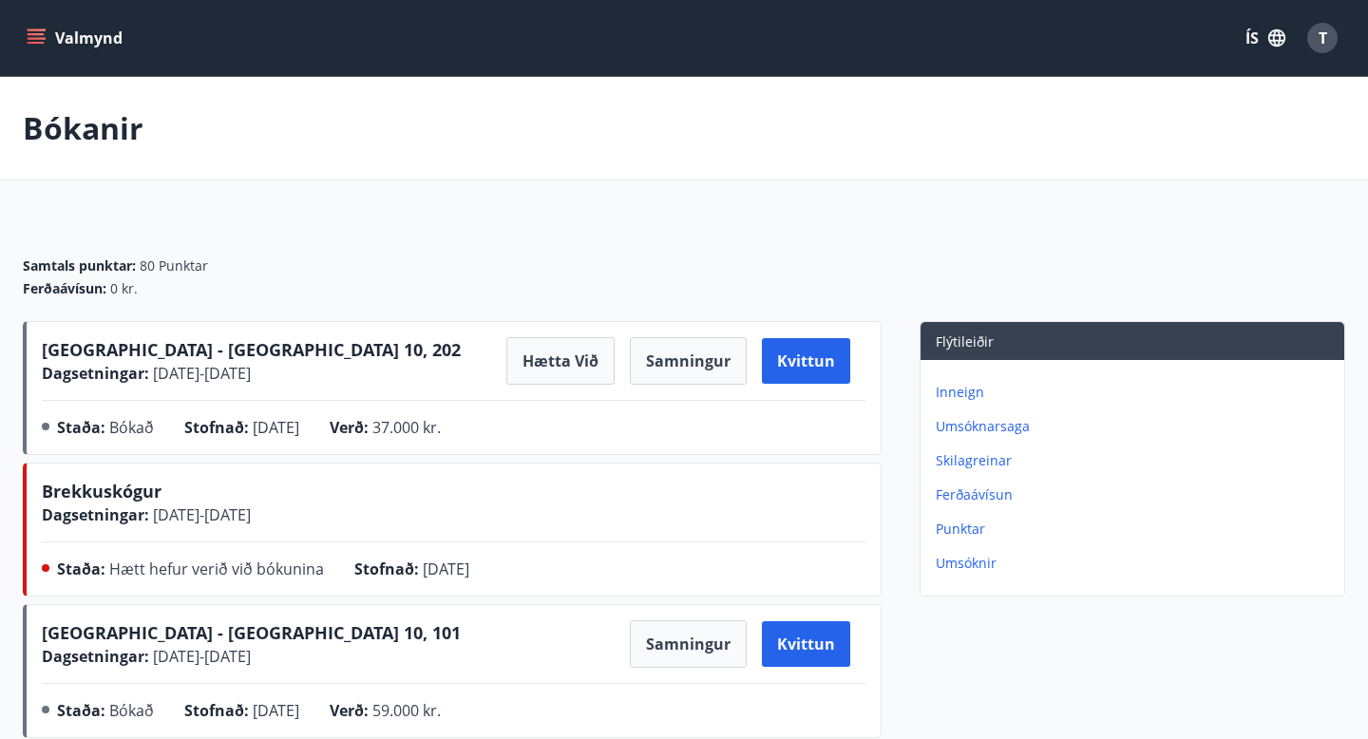
click at [30, 40] on icon "menu" at bounding box center [36, 37] width 19 height 19
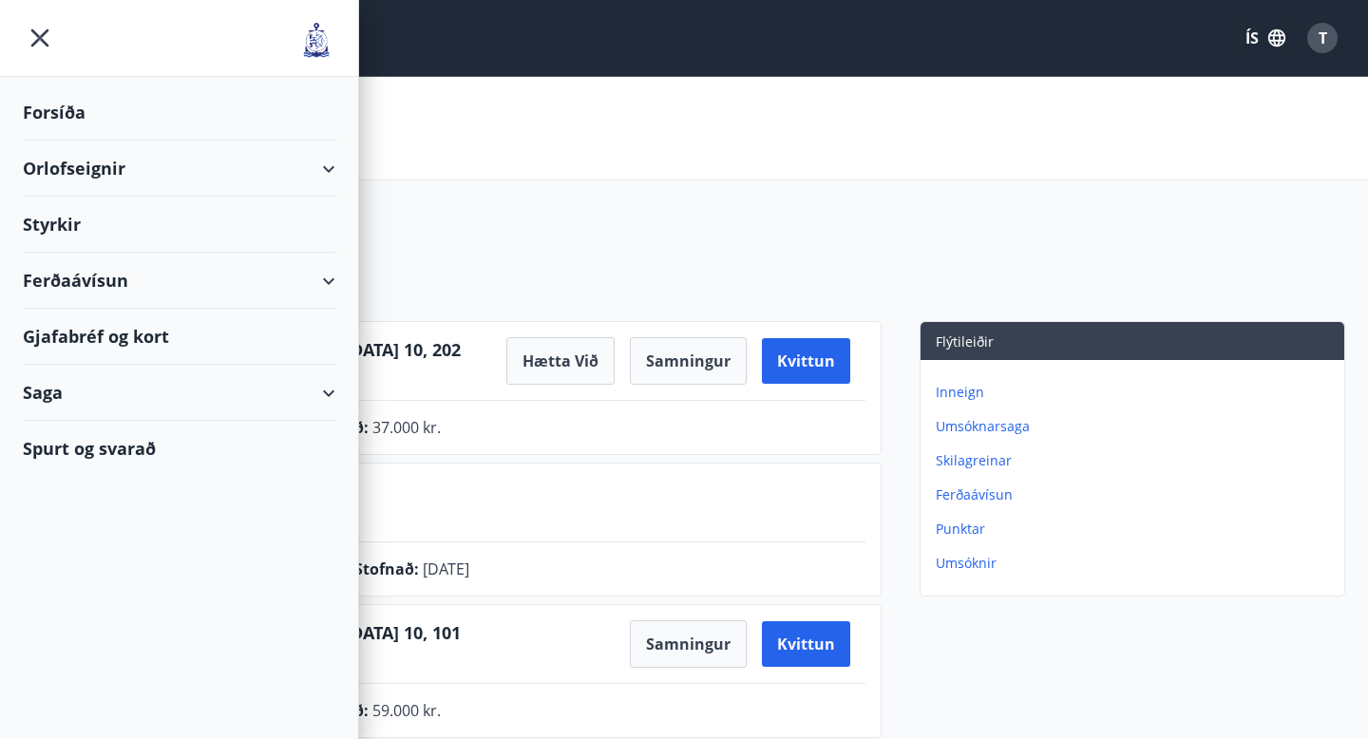
click at [164, 446] on div "Spurt og svarað" at bounding box center [179, 448] width 312 height 55
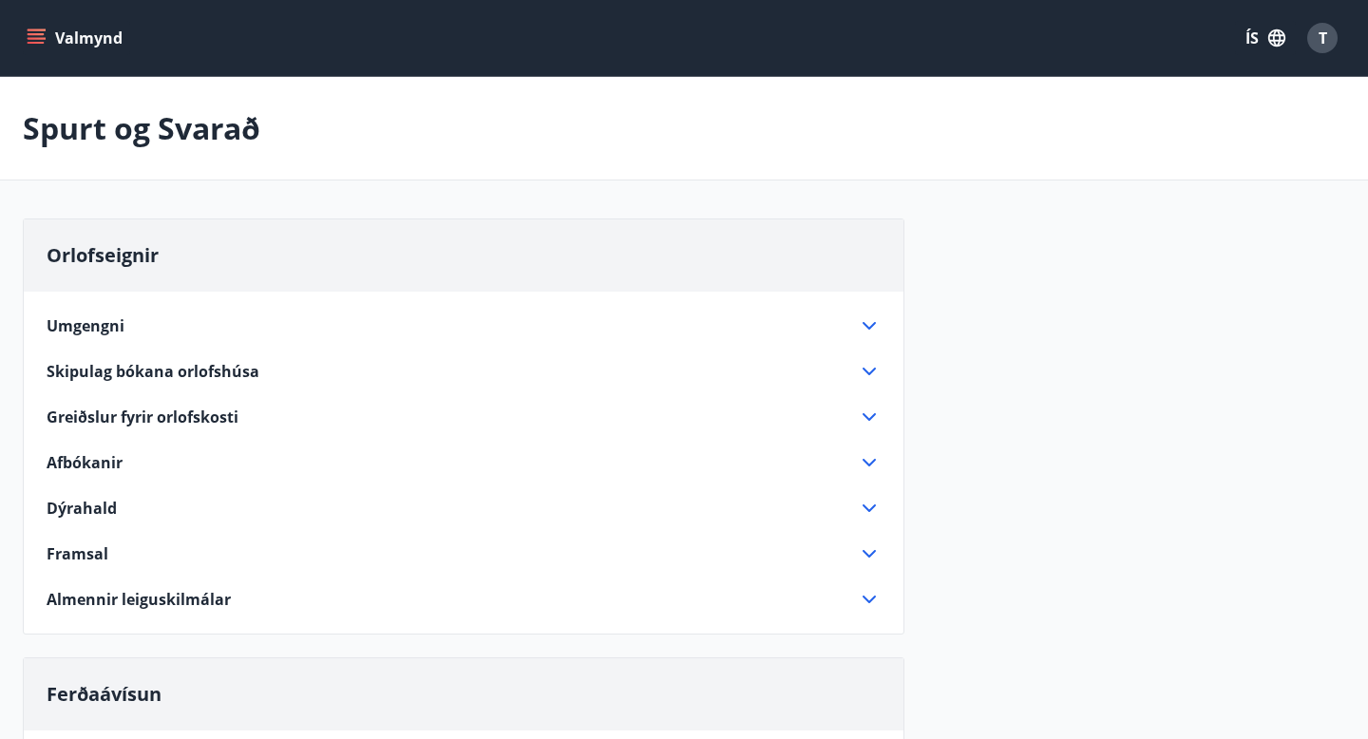
click at [41, 35] on icon "menu" at bounding box center [36, 37] width 19 height 19
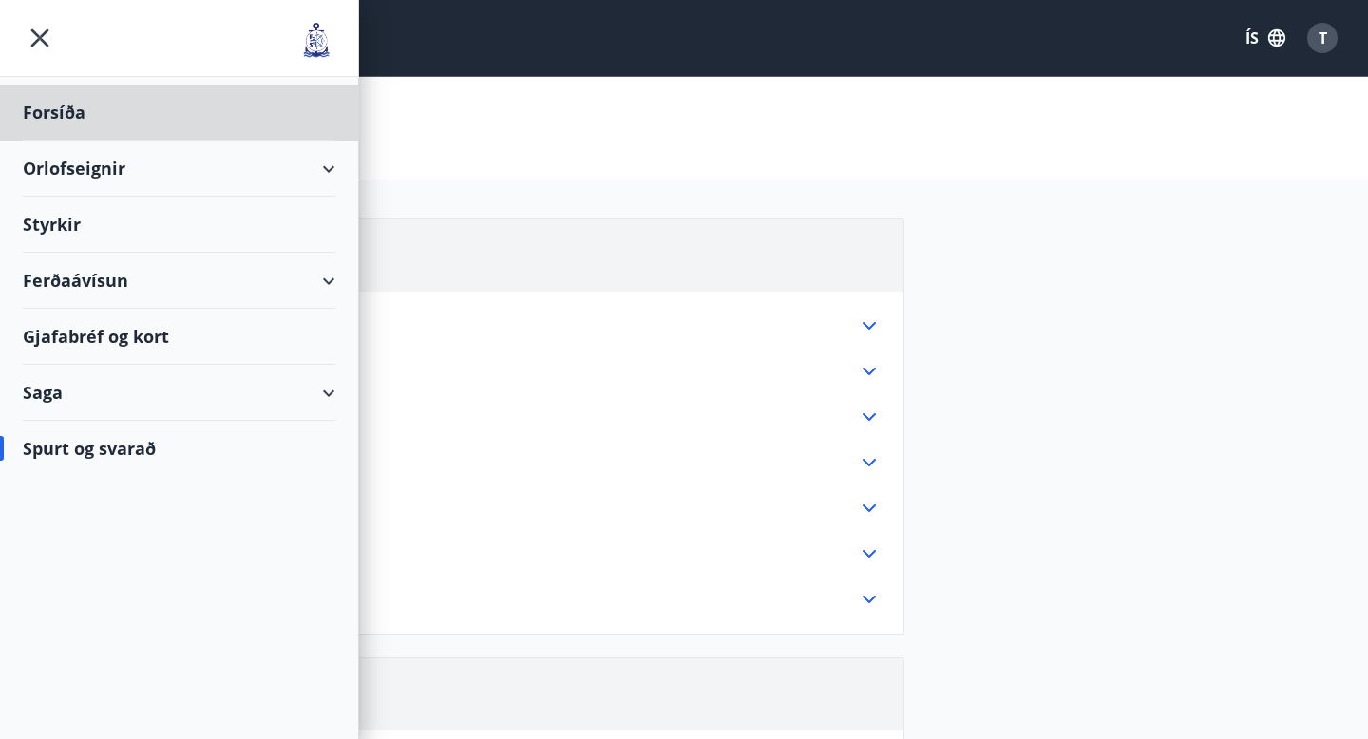
click at [67, 226] on div "Styrkir" at bounding box center [179, 225] width 312 height 56
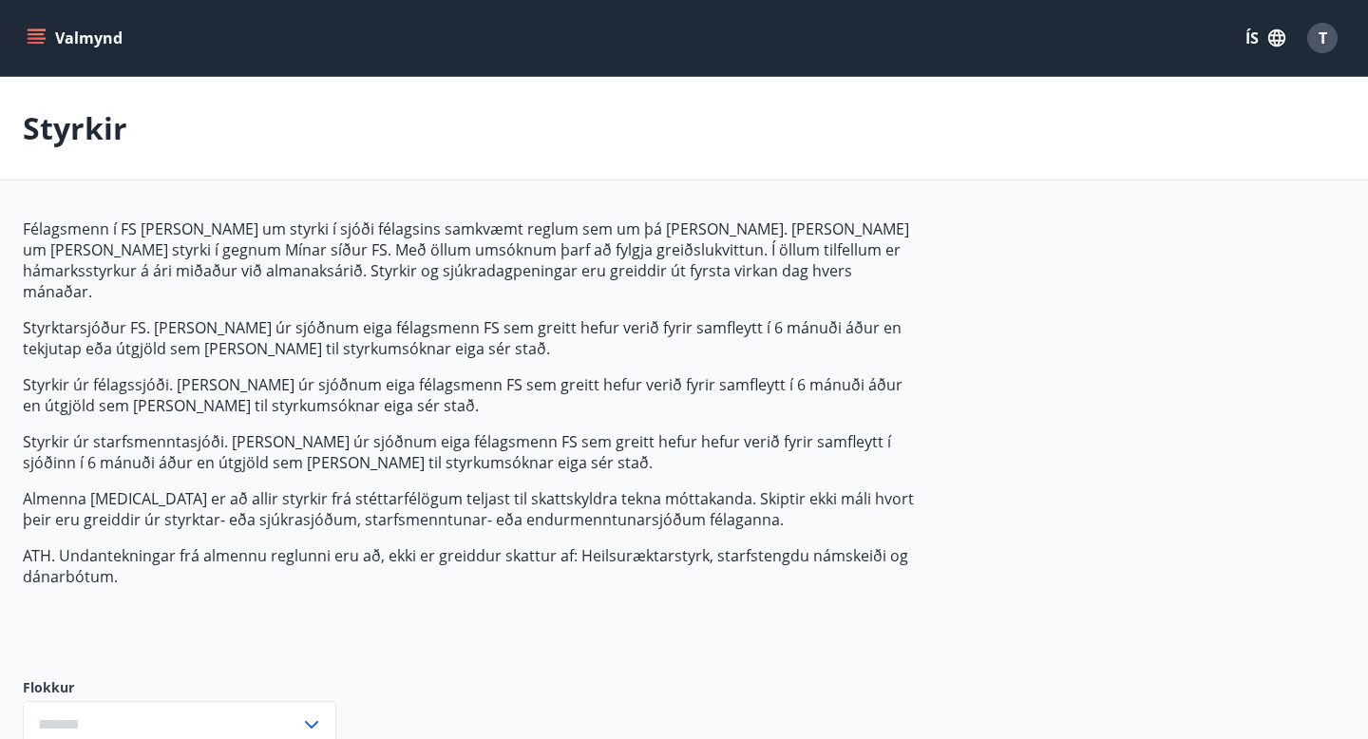
type input "***"
